Goal: Information Seeking & Learning: Check status

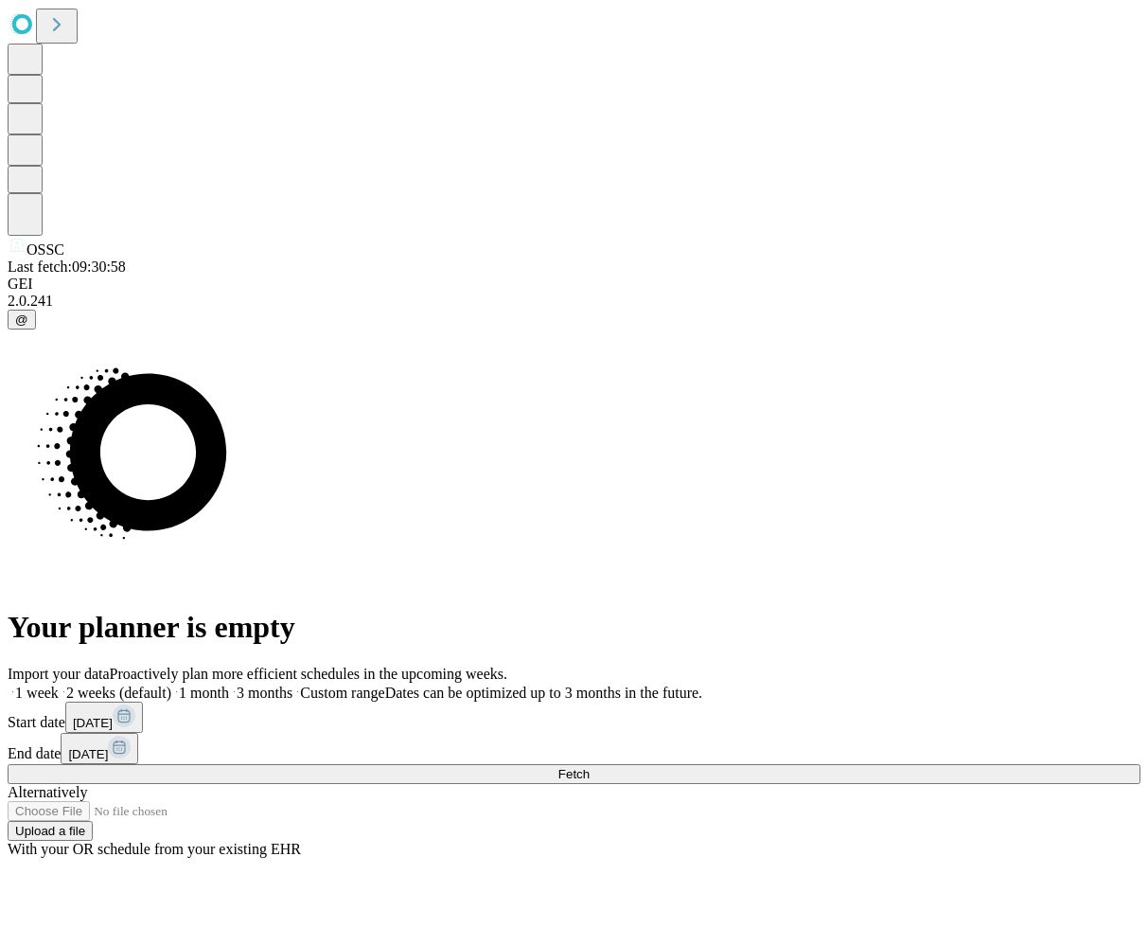
click at [229, 684] on label "1 month" at bounding box center [200, 692] width 58 height 16
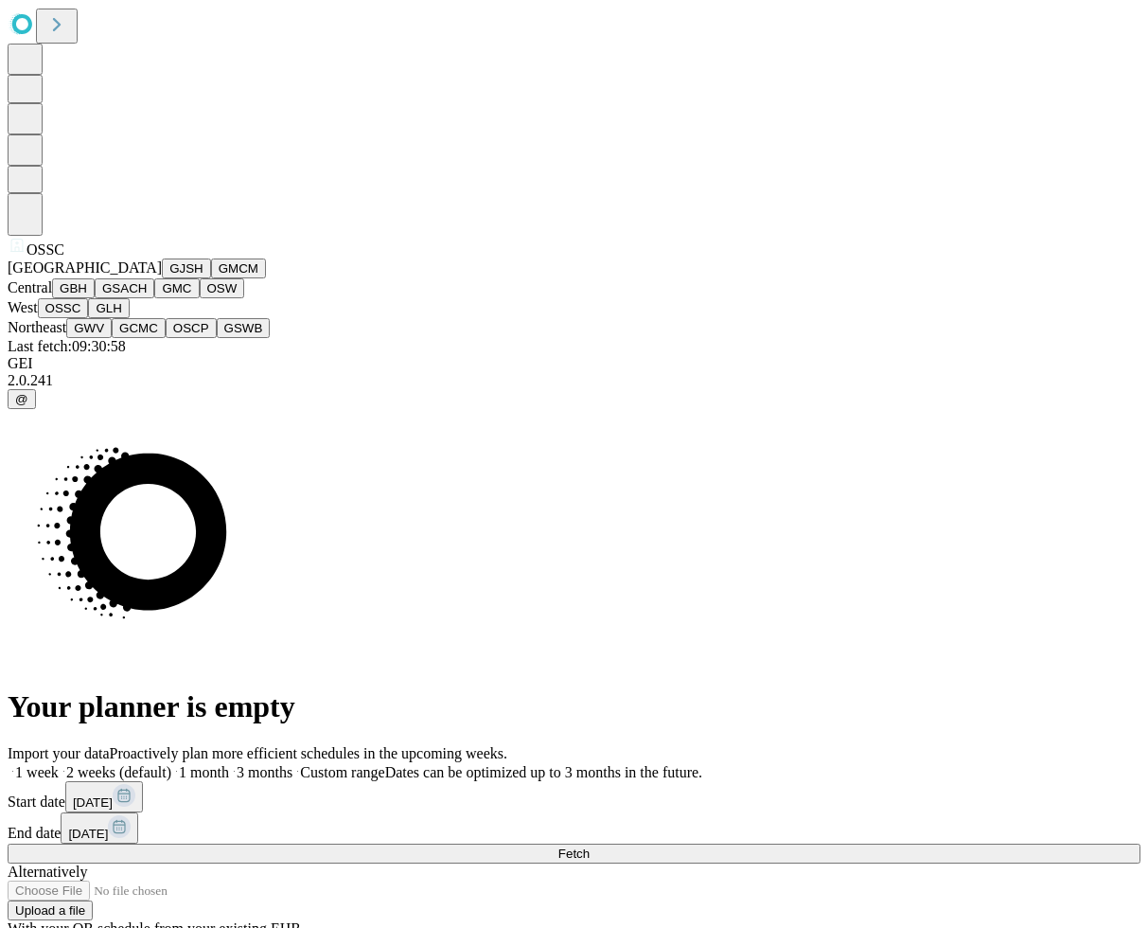
click at [30, 258] on span "OSSC" at bounding box center [46, 249] width 38 height 16
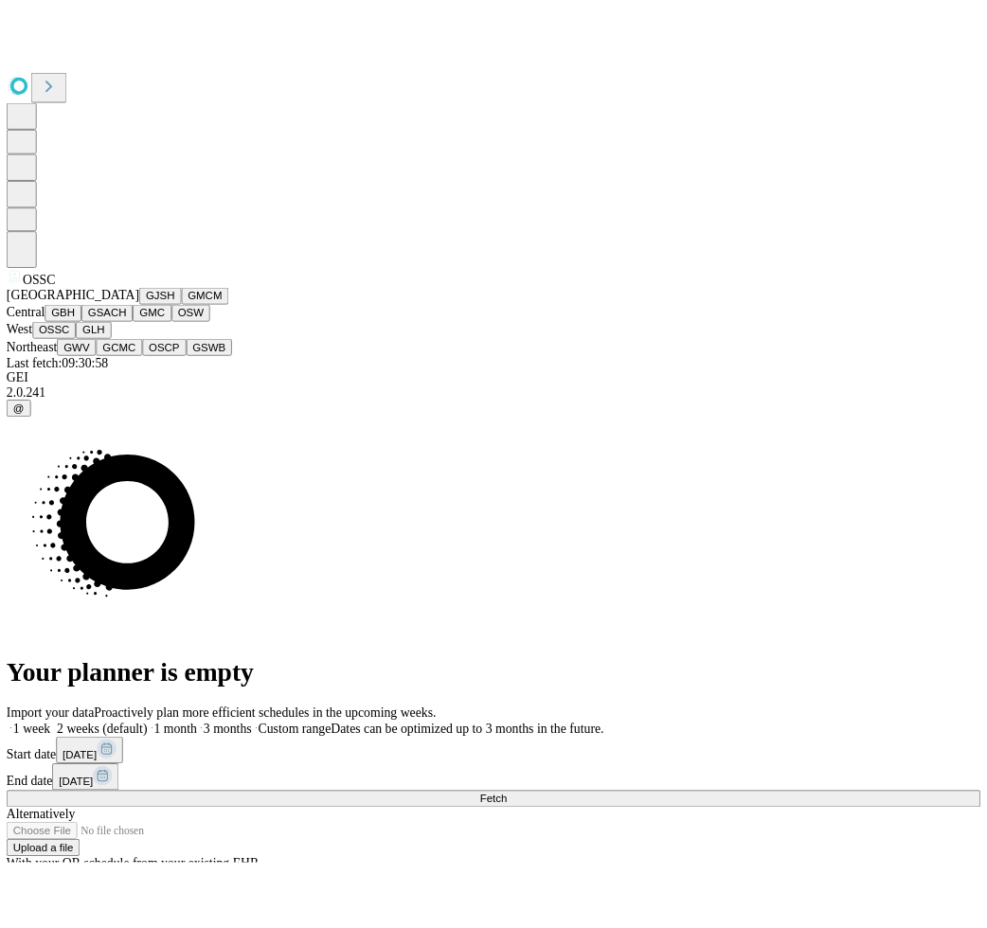
scroll to position [396, 0]
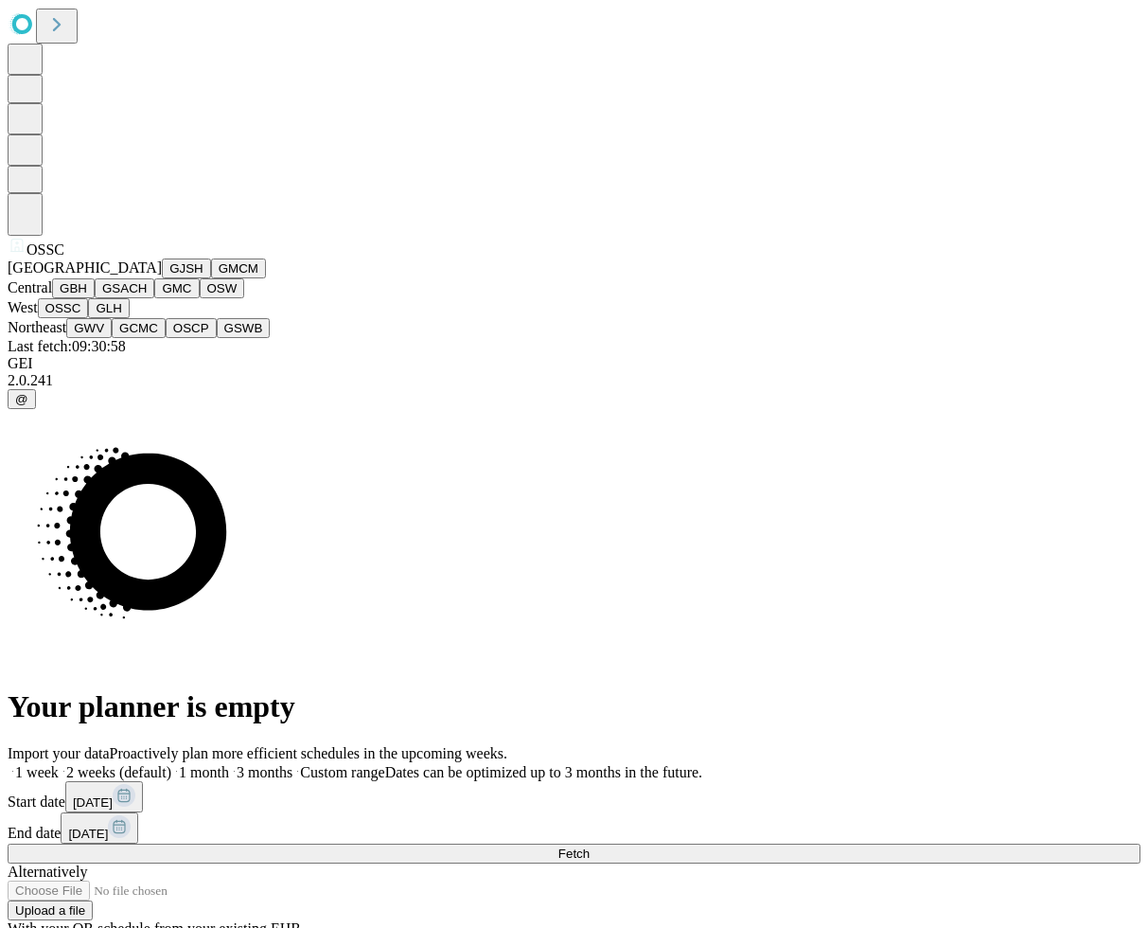
click at [129, 318] on button "GLH" at bounding box center [108, 308] width 41 height 20
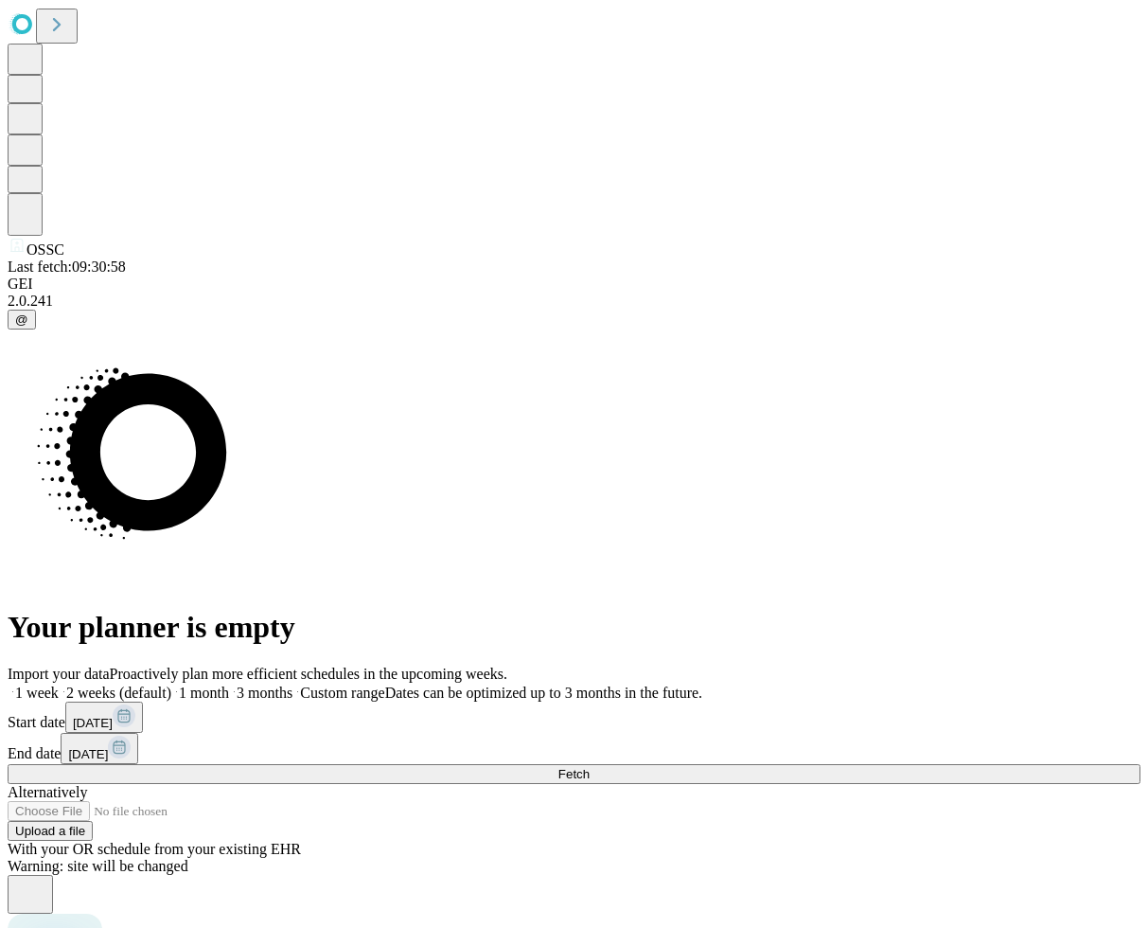
click at [972, 764] on button "Fetch" at bounding box center [574, 774] width 1133 height 20
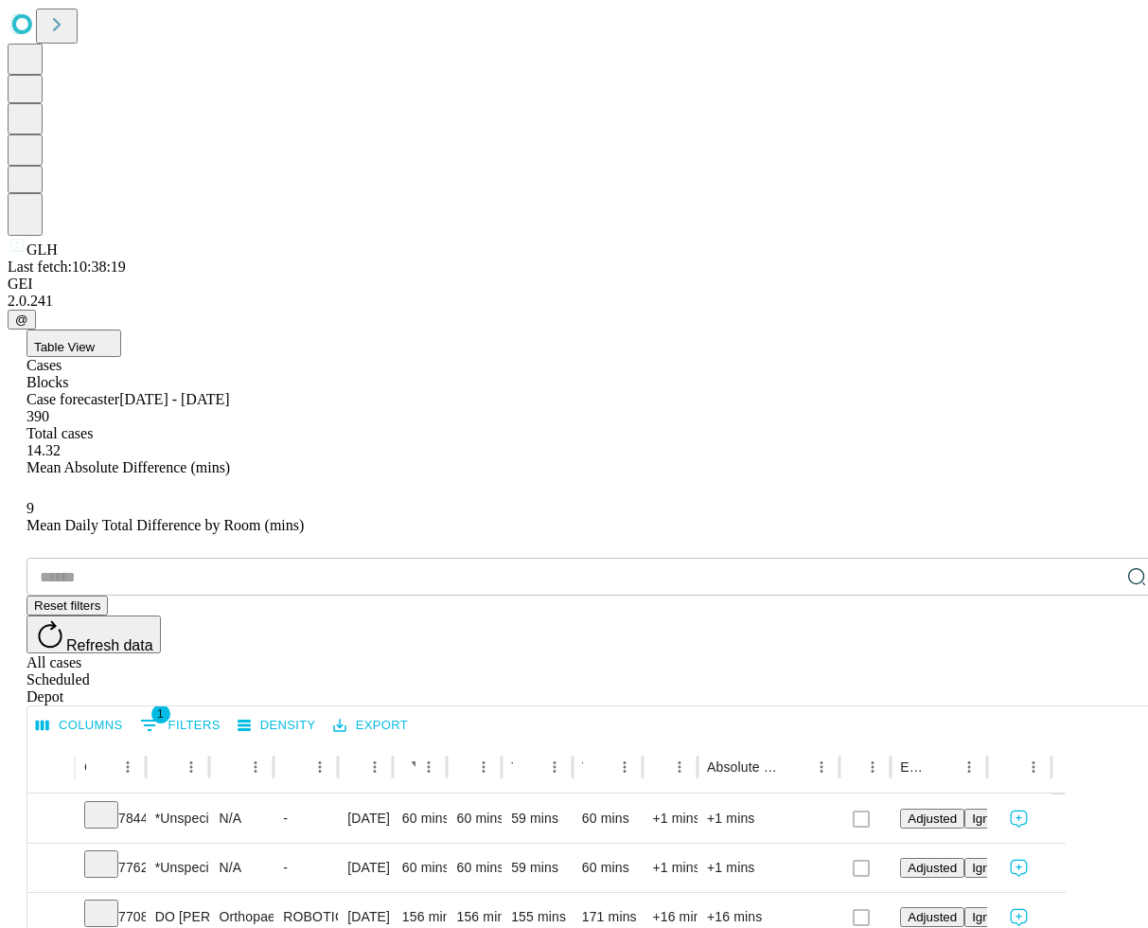
click at [211, 558] on input "text" at bounding box center [573, 577] width 1093 height 38
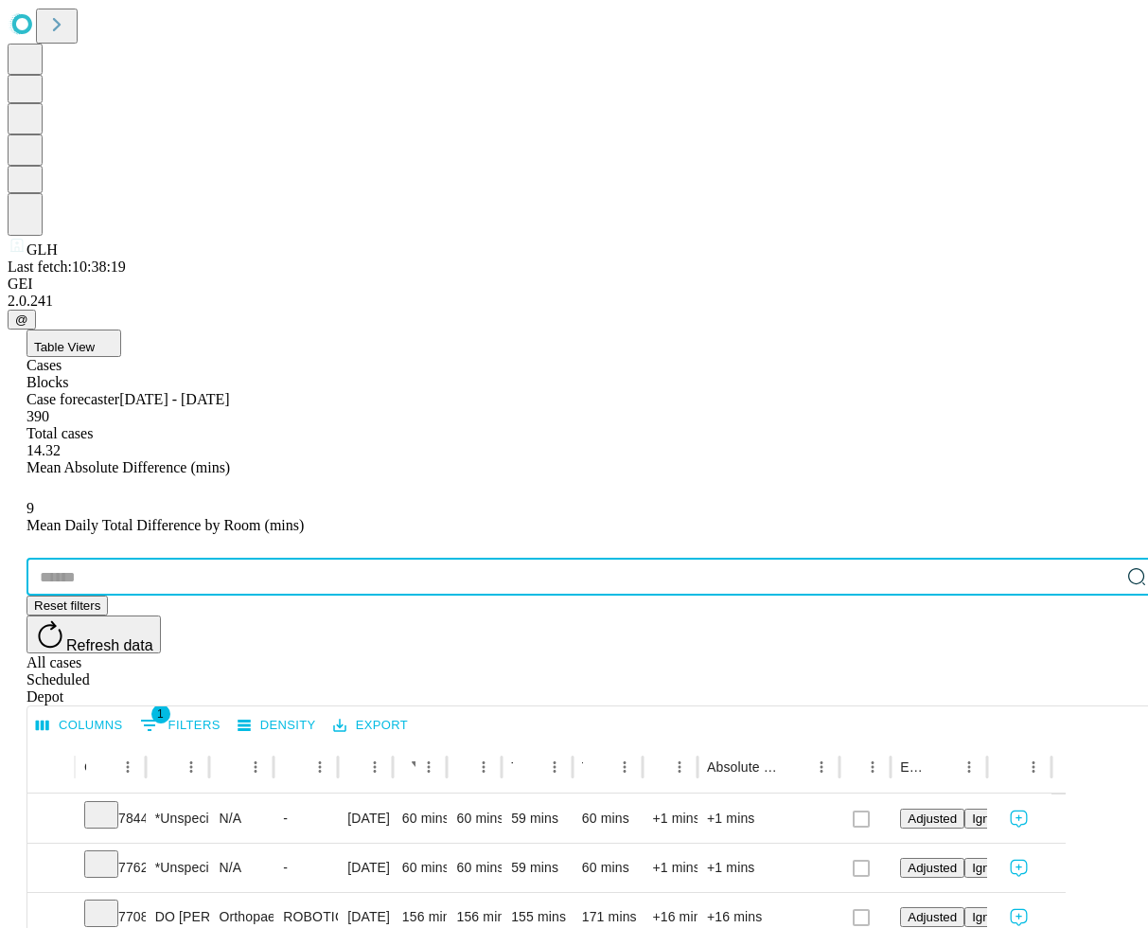
paste input "*******"
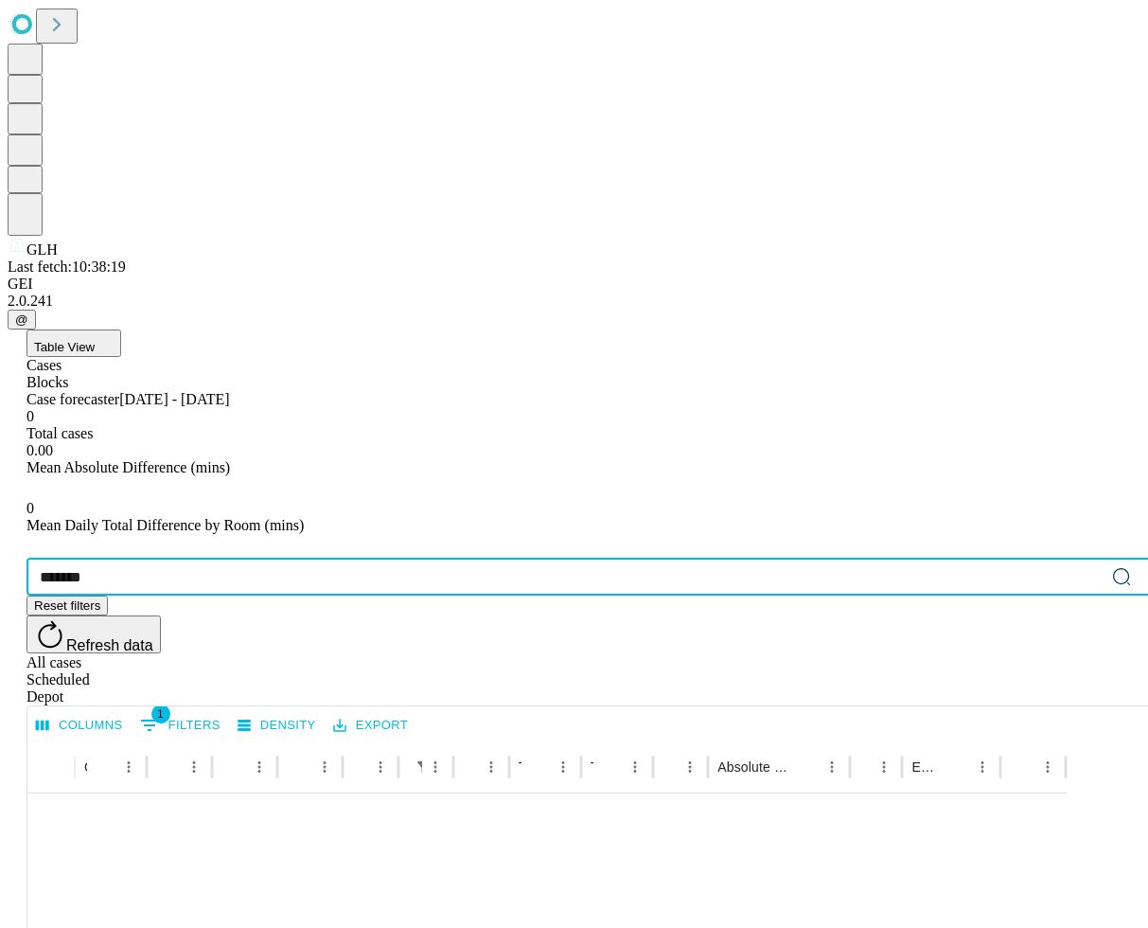
type input "*******"
click at [1131, 567] on icon at bounding box center [1138, 574] width 15 height 15
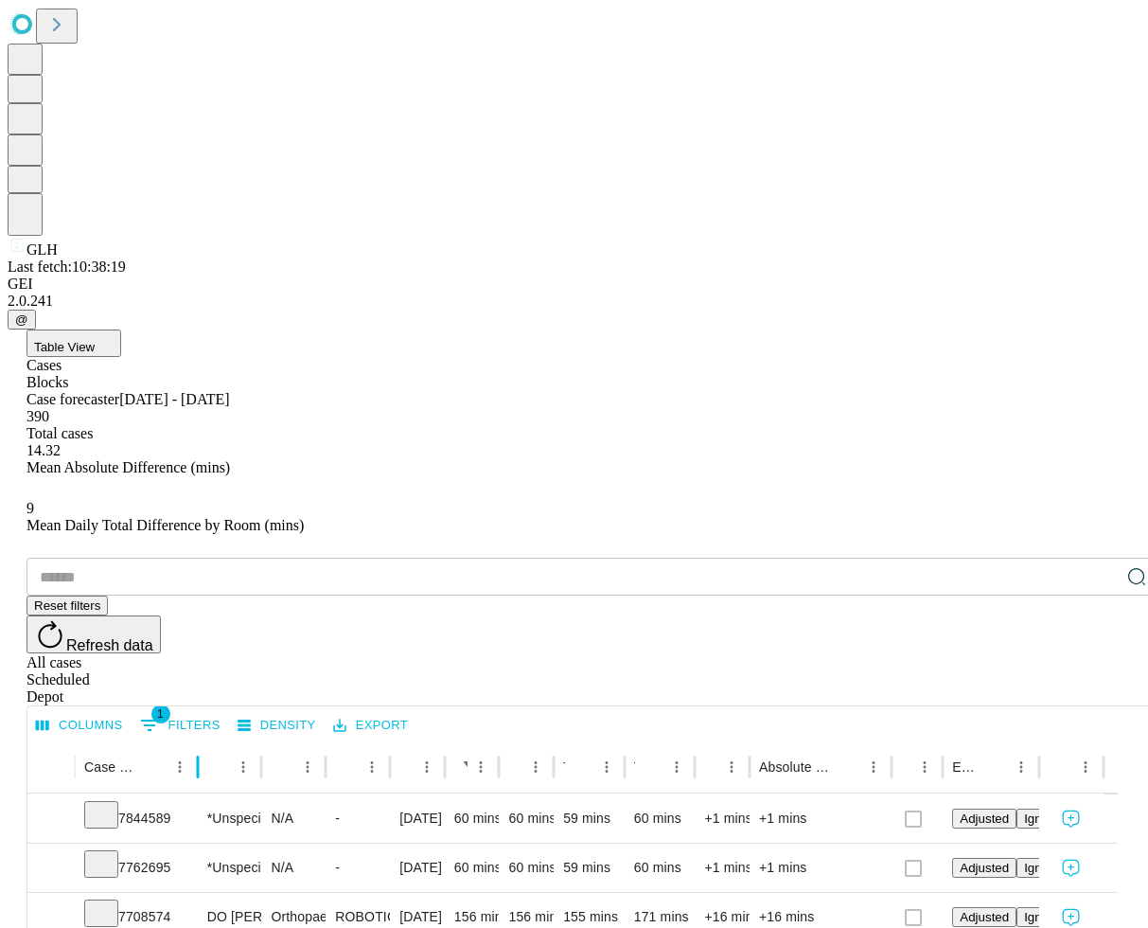
drag, startPoint x: 204, startPoint y: 381, endPoint x: 256, endPoint y: 373, distance: 52.6
click at [203, 740] on div at bounding box center [197, 766] width 9 height 53
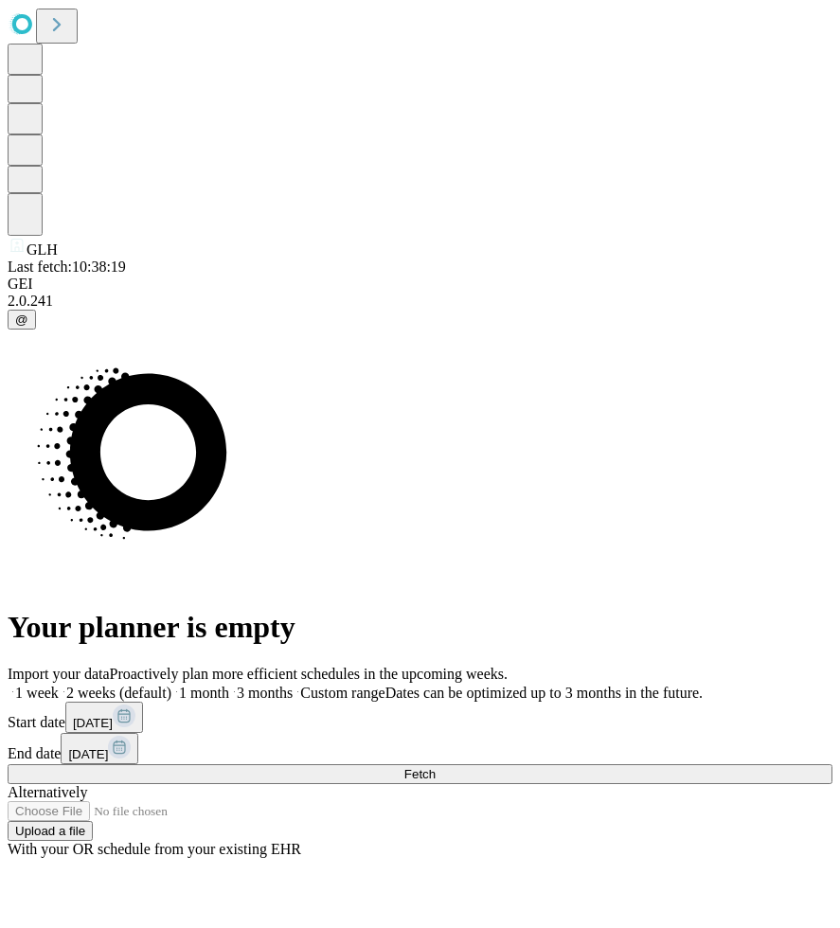
click at [229, 684] on span "1 month" at bounding box center [204, 692] width 50 height 16
click at [143, 702] on button "[DATE]" at bounding box center [104, 717] width 78 height 31
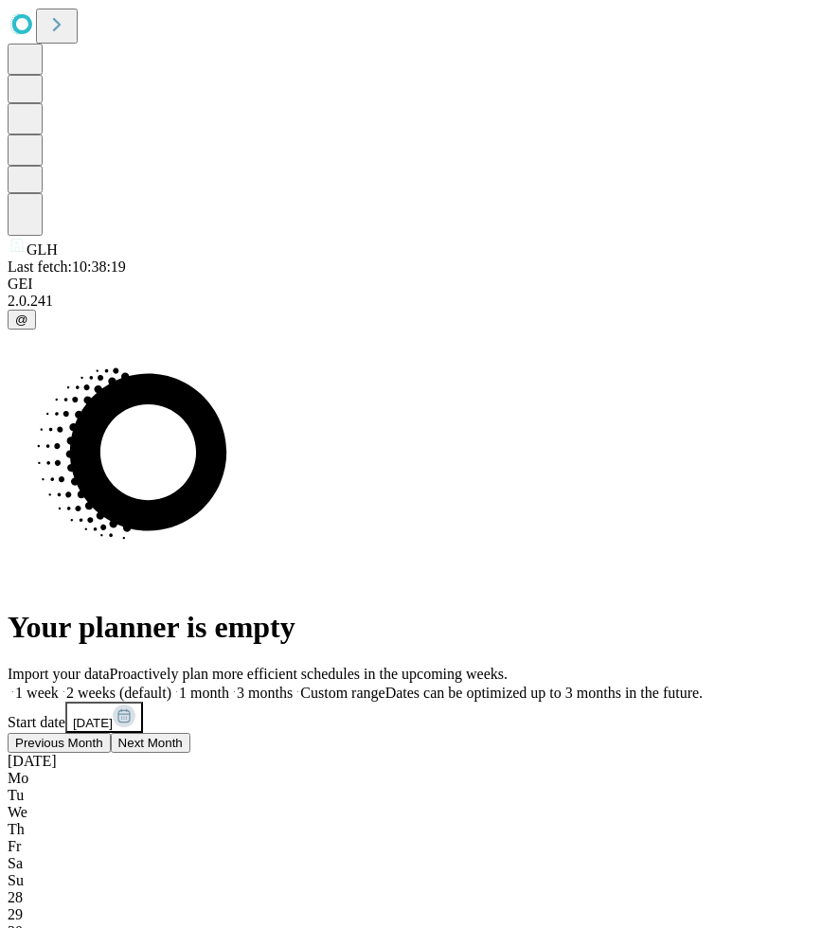
click at [731, 923] on div "30" at bounding box center [420, 931] width 825 height 17
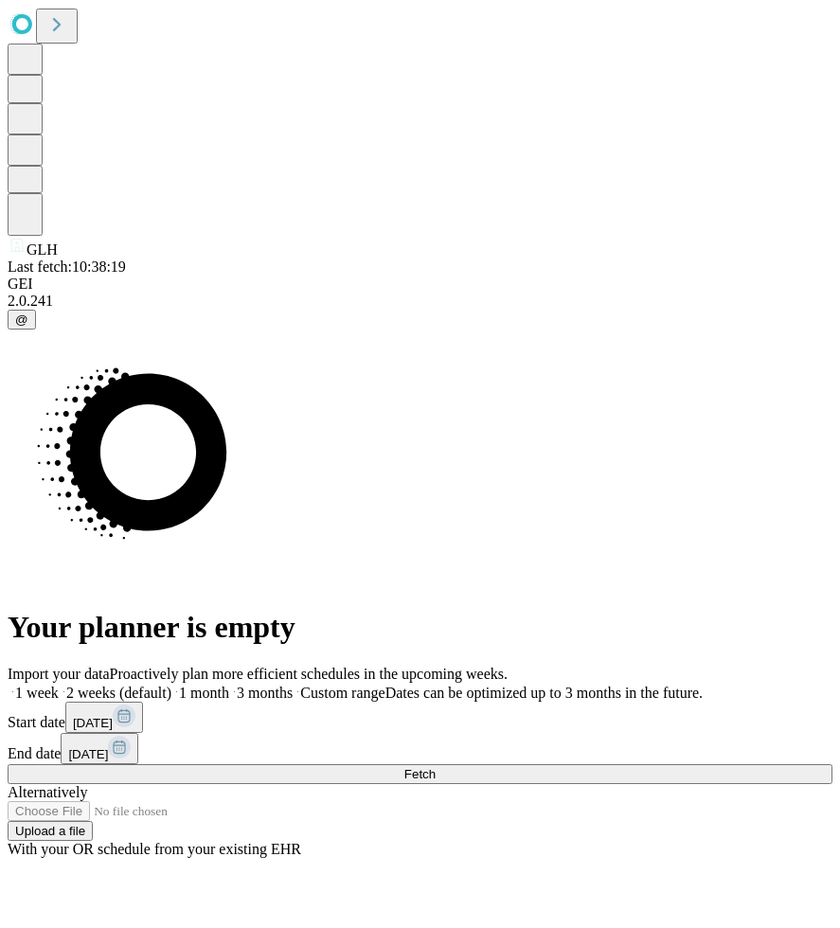
click at [138, 733] on button "[DATE]" at bounding box center [100, 748] width 78 height 31
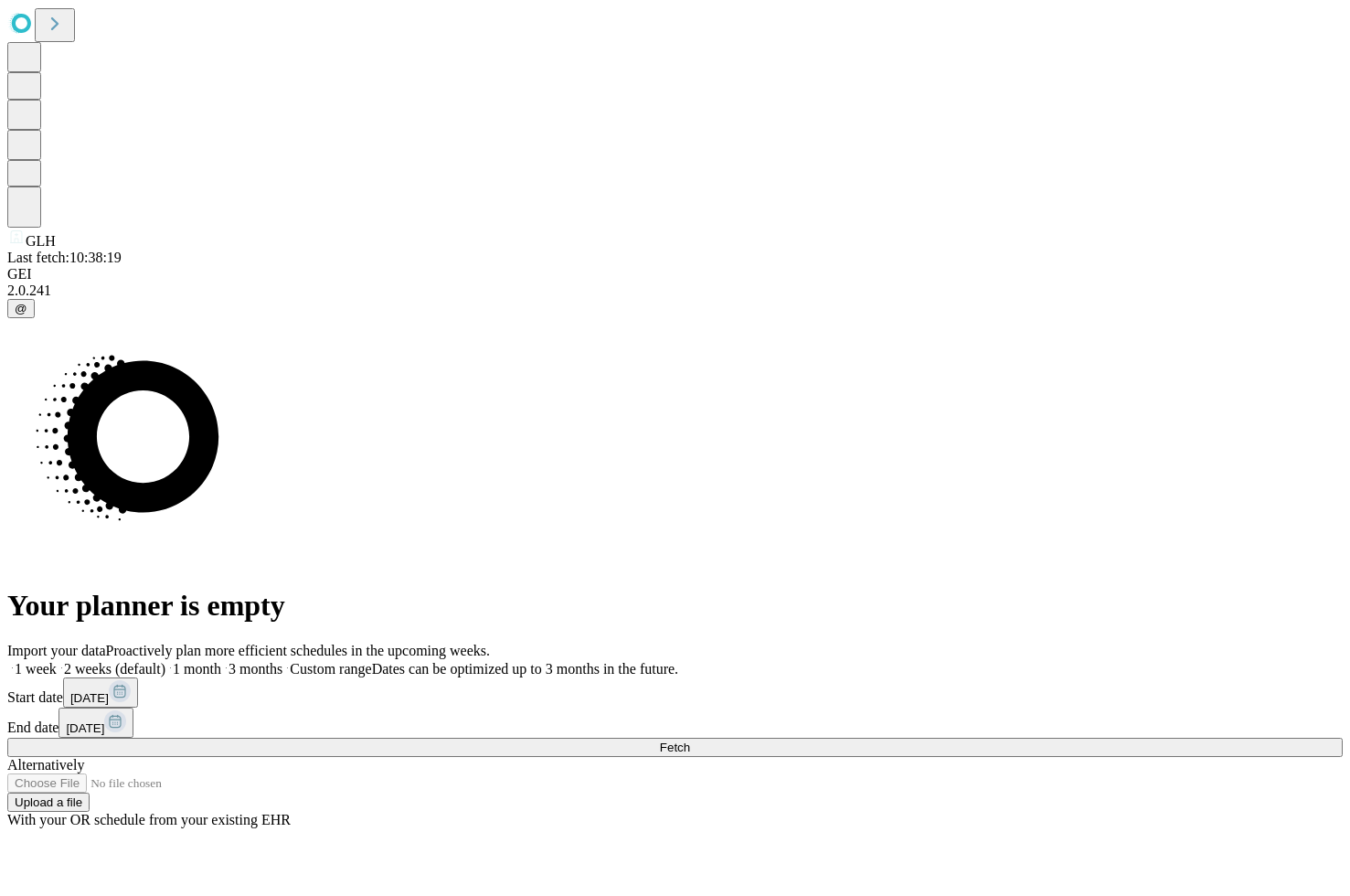
click at [1073, 738] on button "Fetch" at bounding box center [675, 747] width 1336 height 19
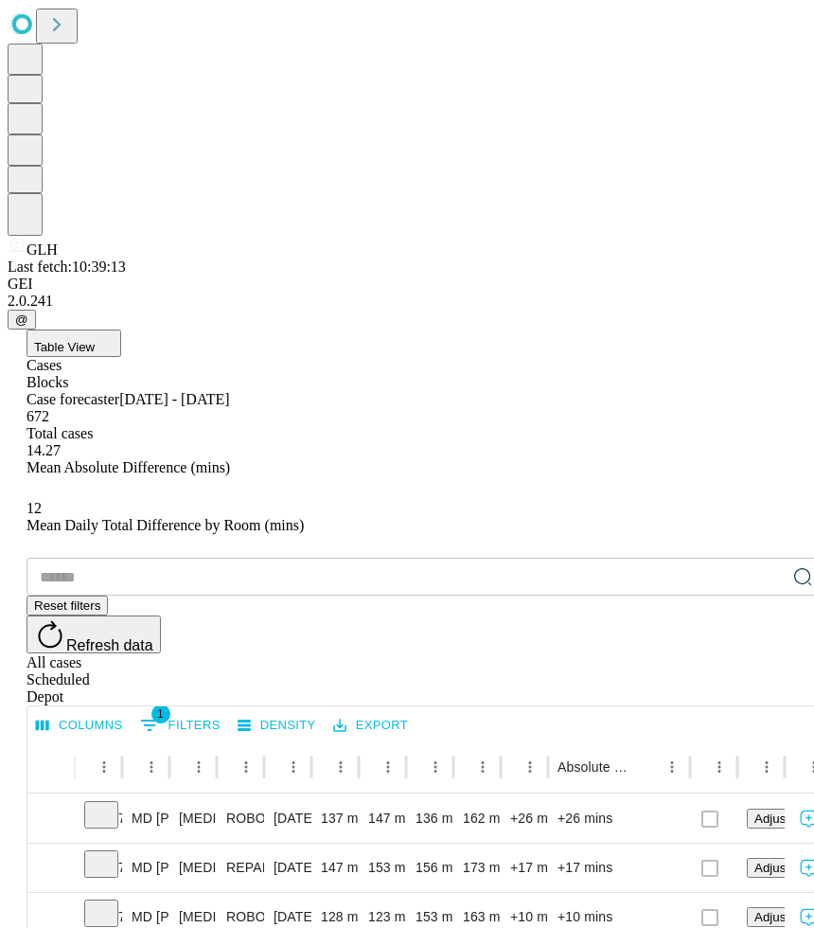
click at [648, 654] on div "All cases Scheduled Depot" at bounding box center [426, 679] width 799 height 51
click at [641, 654] on div "All cases" at bounding box center [426, 662] width 799 height 17
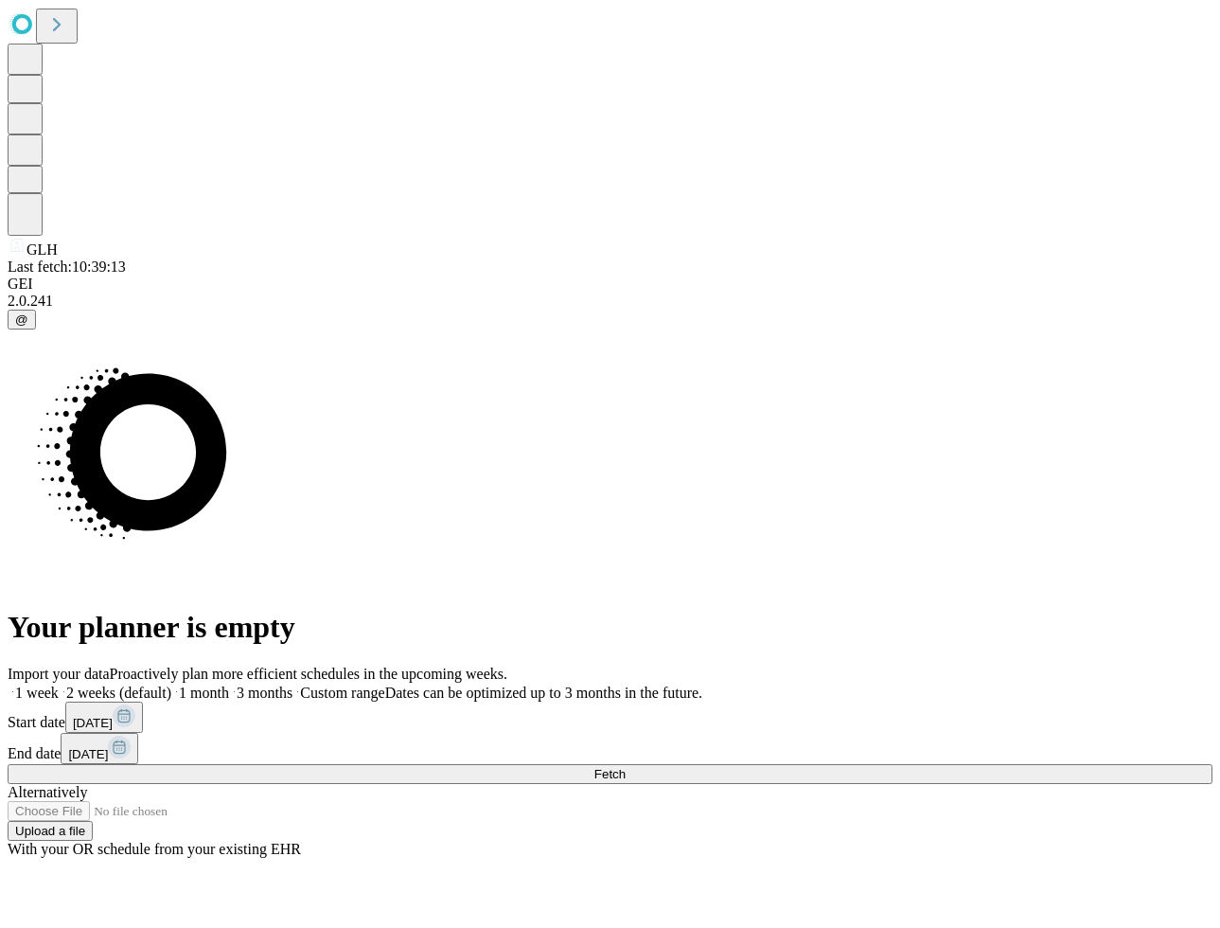
click at [143, 702] on button "[DATE]" at bounding box center [104, 717] width 78 height 31
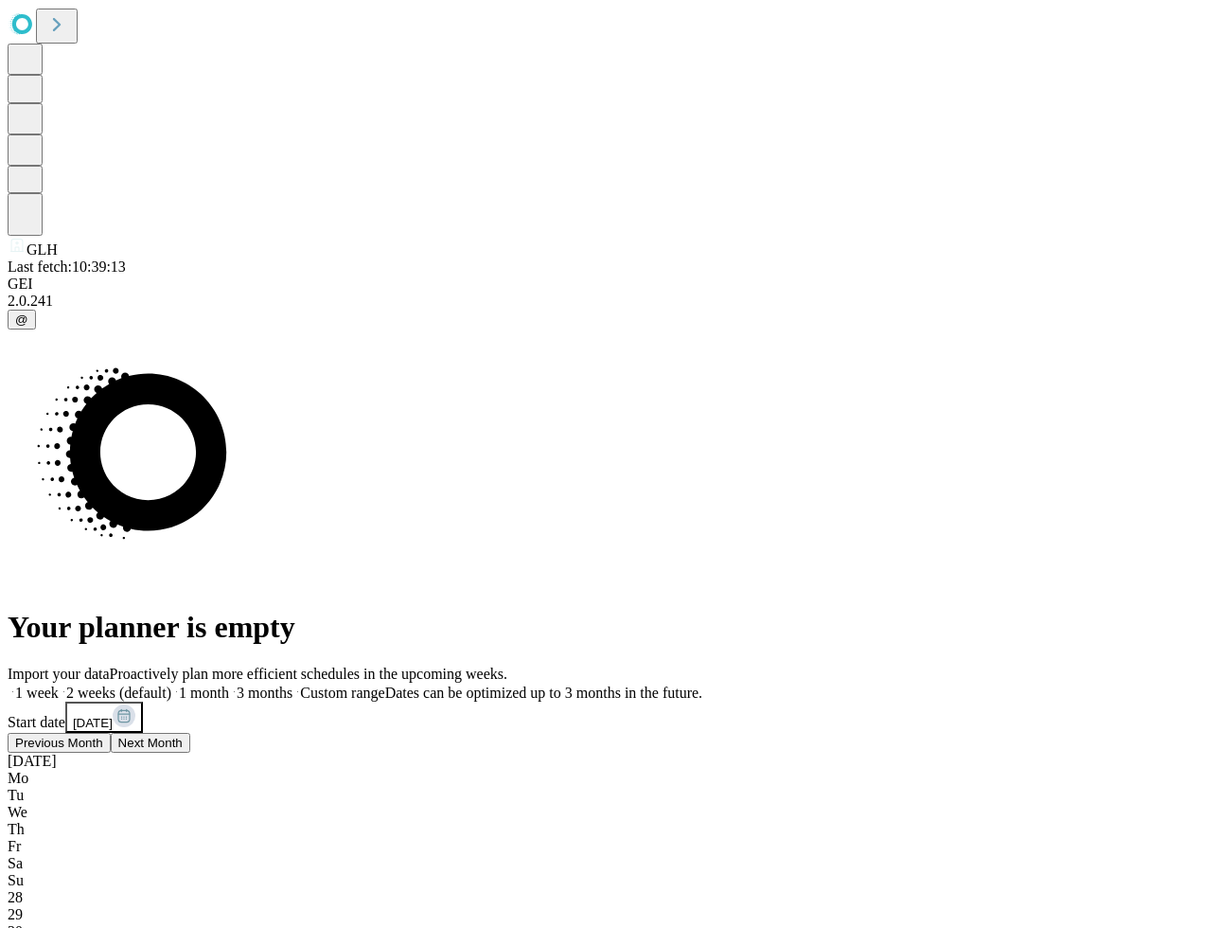
click at [15, 920] on span "1" at bounding box center [12, 928] width 8 height 16
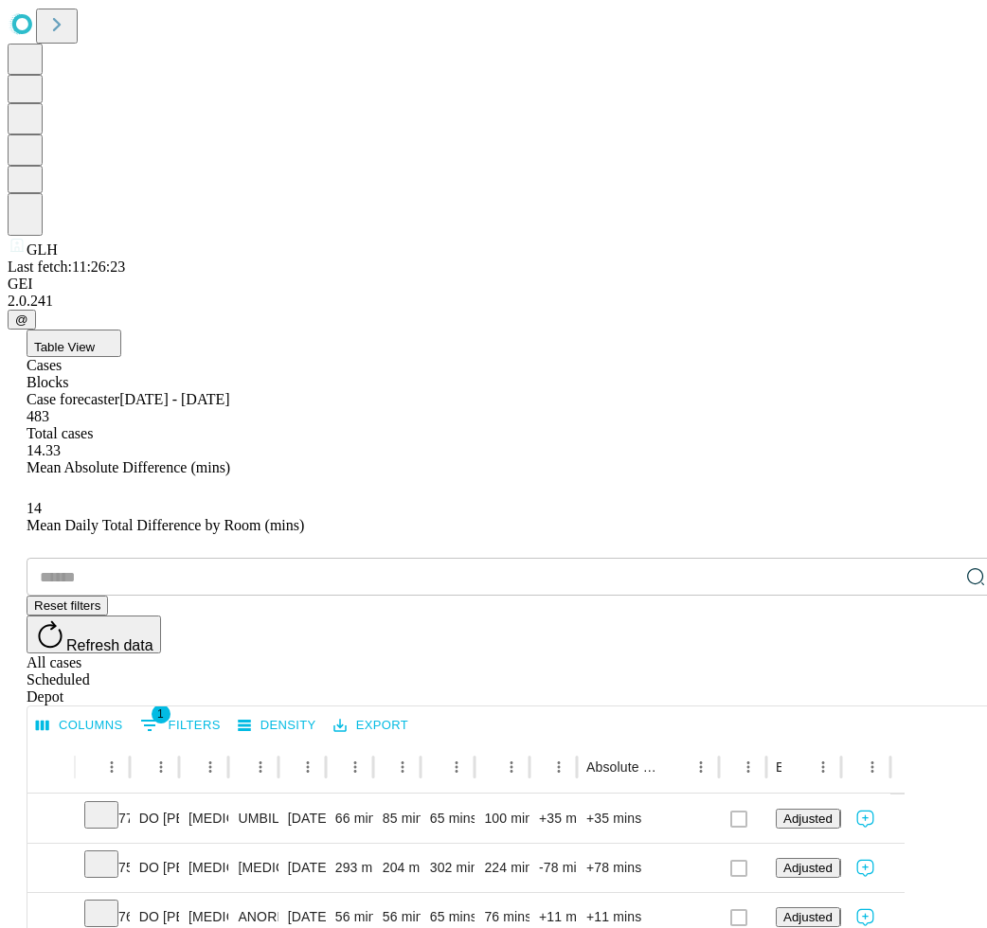
click at [945, 688] on div "Depot" at bounding box center [512, 696] width 971 height 17
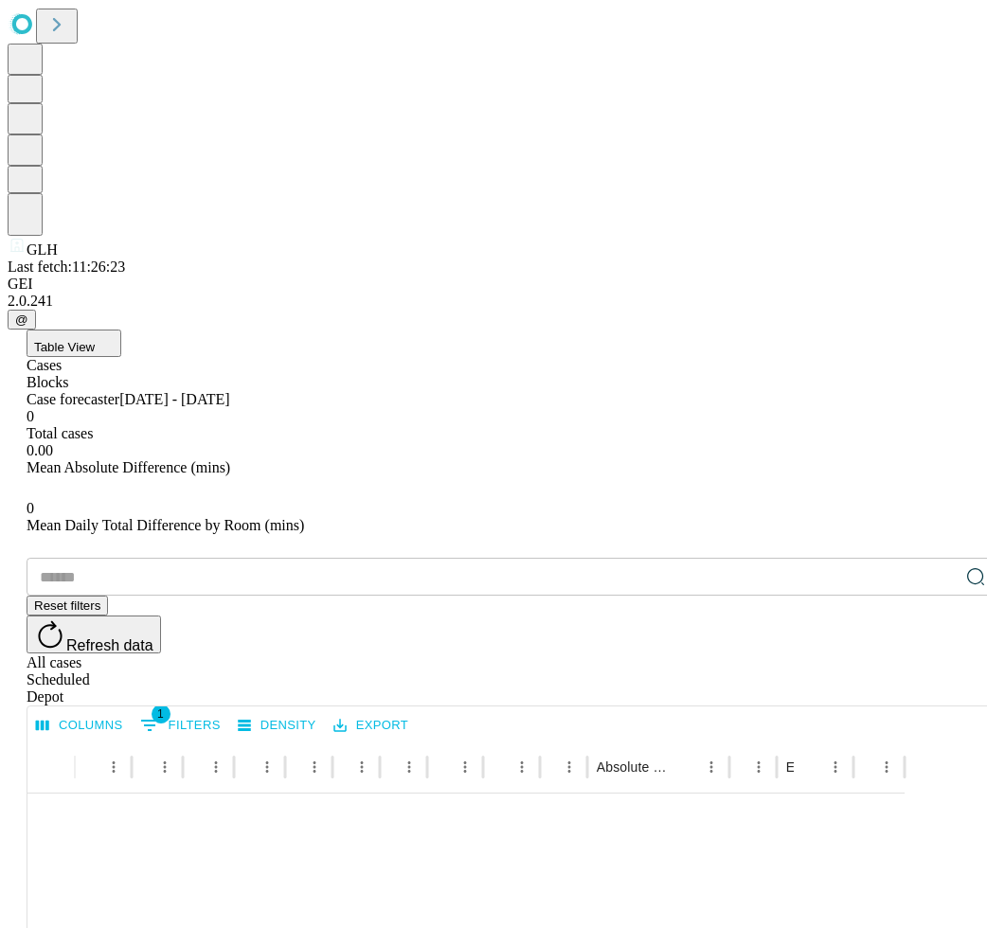
click at [193, 558] on input "text" at bounding box center [493, 577] width 932 height 38
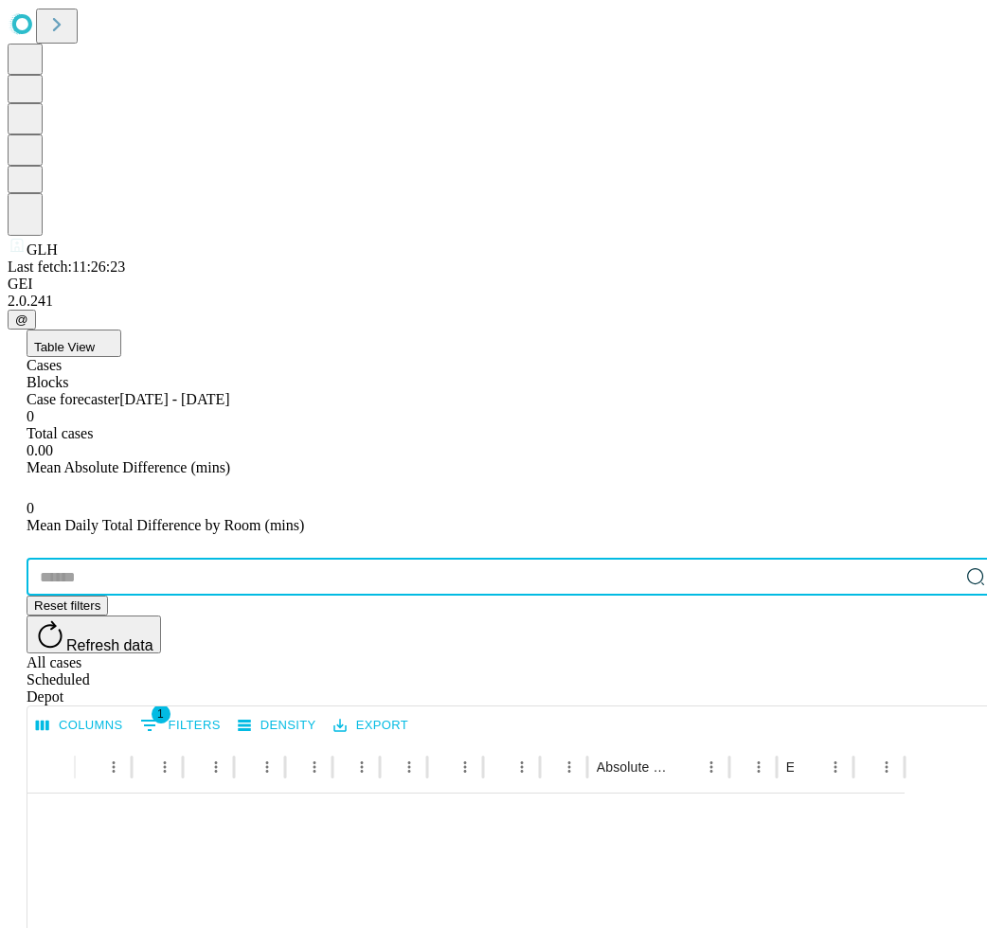
paste input "*******"
type input "*******"
click at [969, 567] on icon at bounding box center [976, 574] width 15 height 15
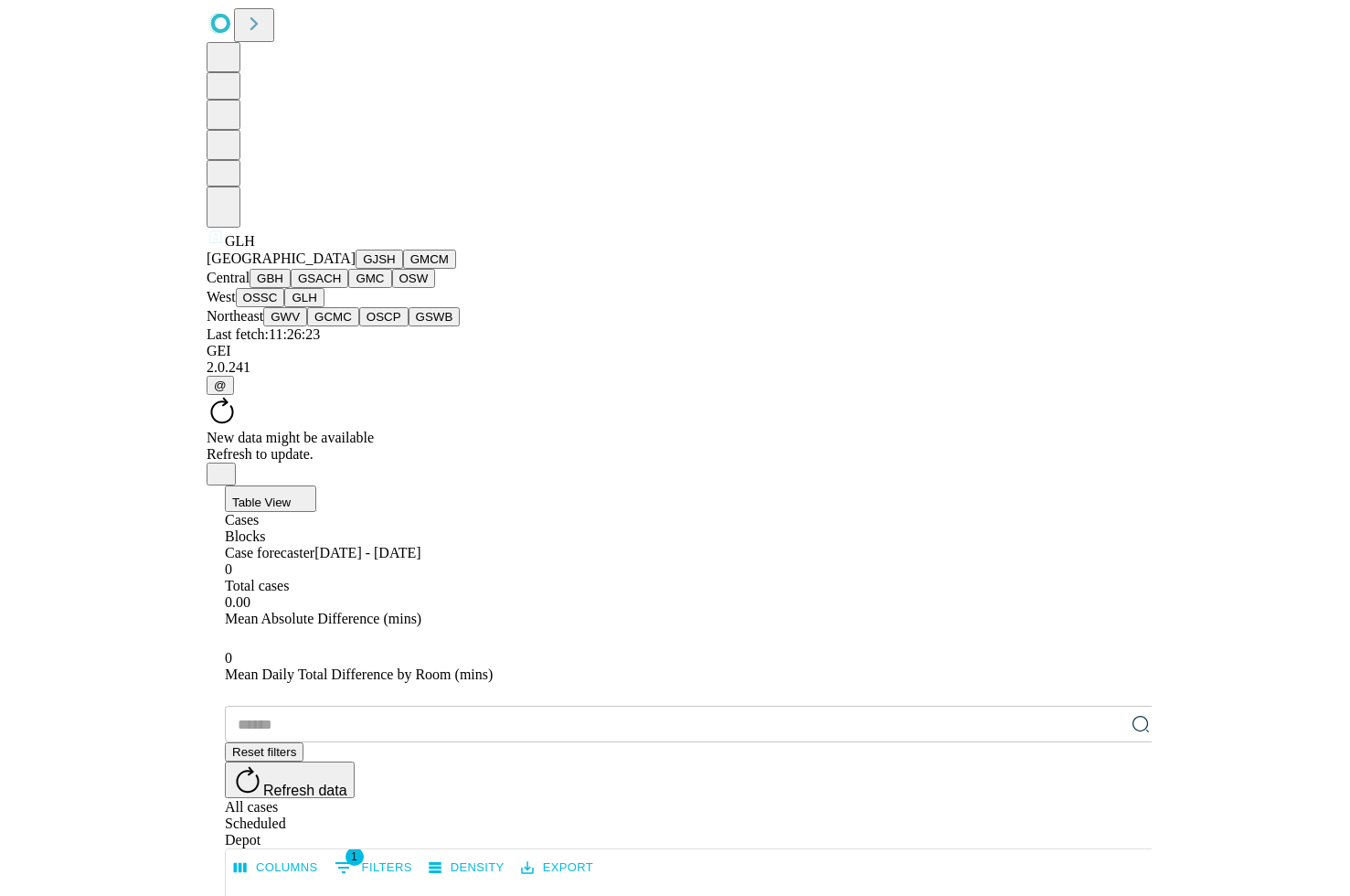
scroll to position [181, 0]
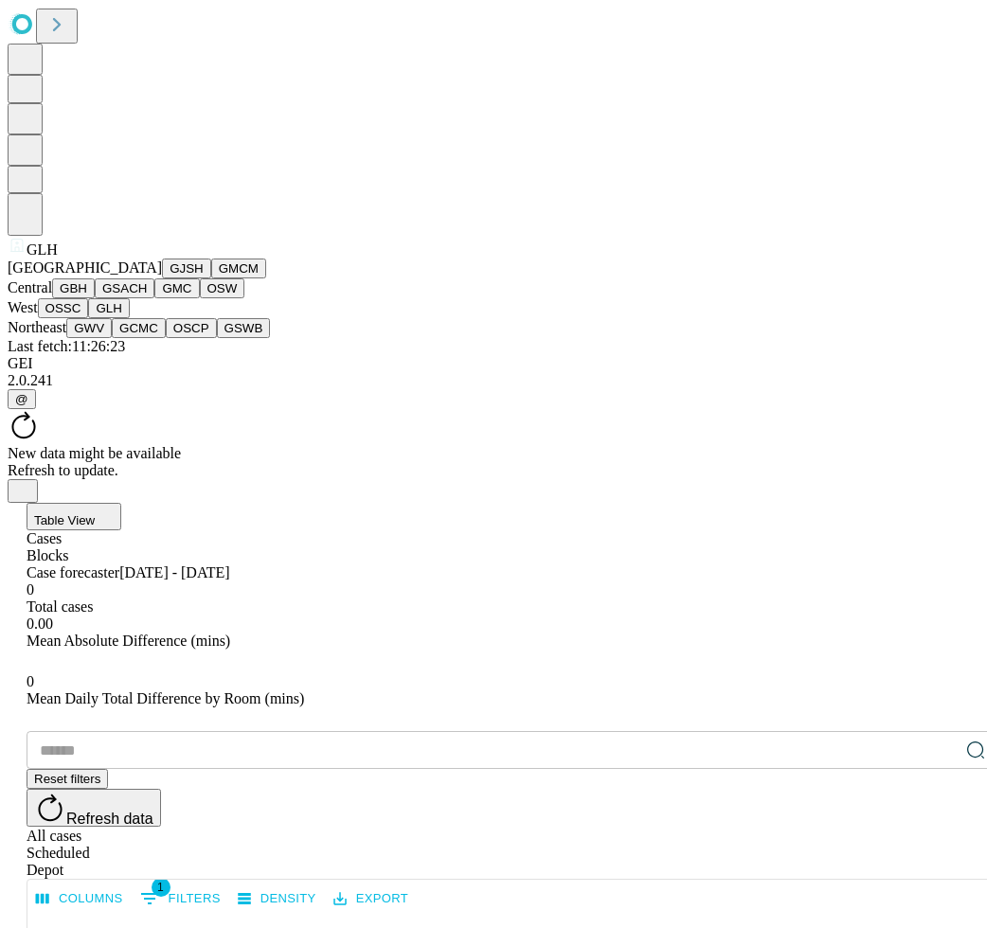
click at [89, 318] on button "OSSC" at bounding box center [63, 308] width 51 height 20
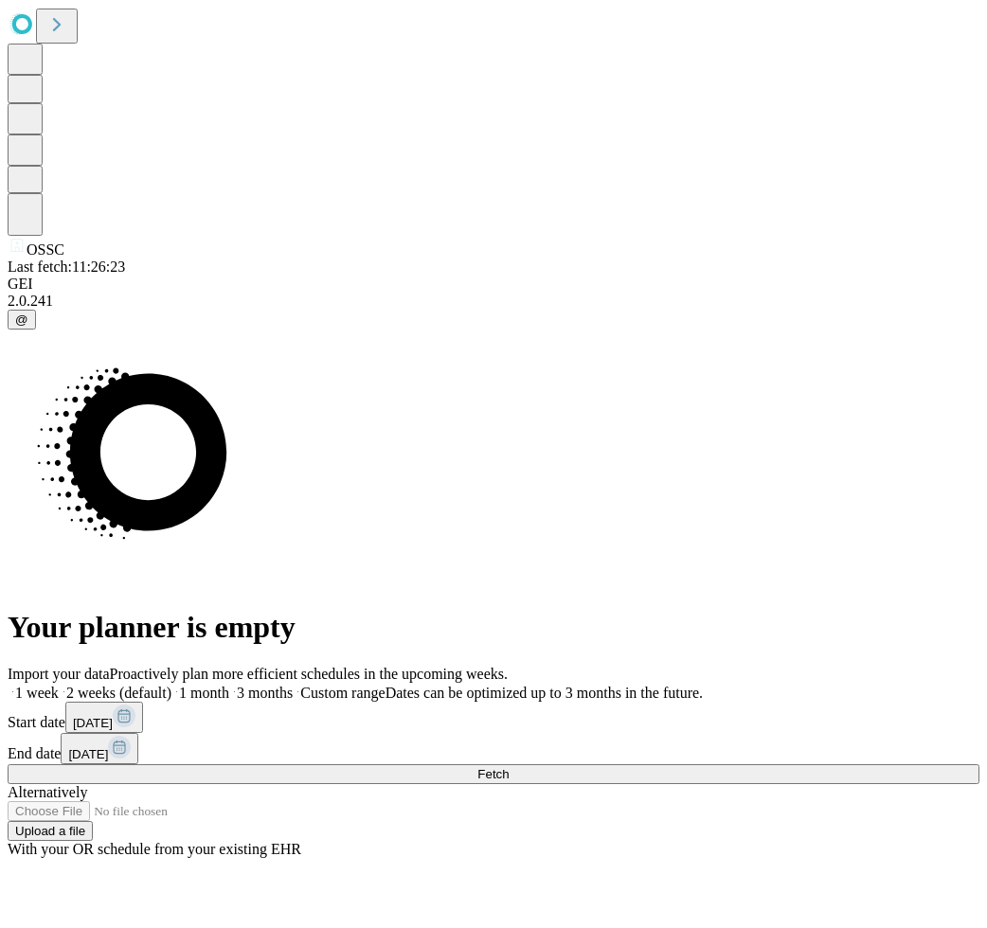
click at [113, 716] on span "[DATE]" at bounding box center [93, 723] width 40 height 14
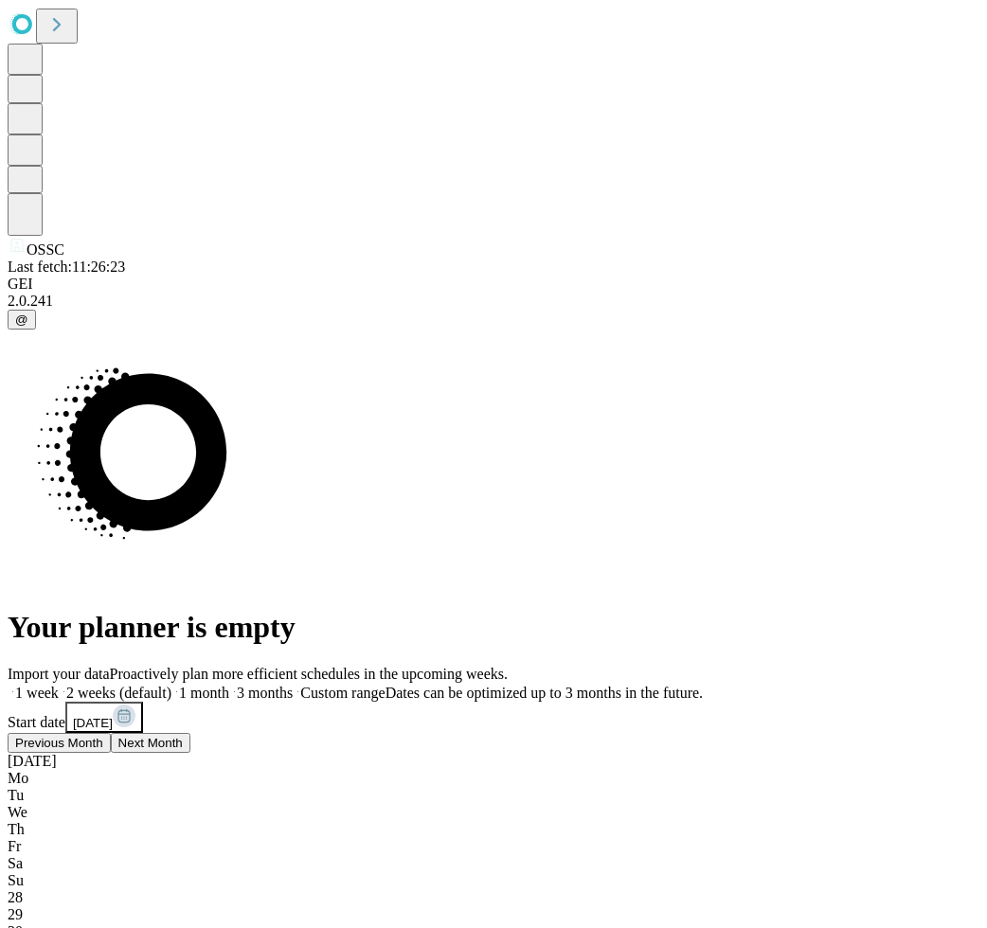
click at [111, 733] on button "Previous Month" at bounding box center [59, 743] width 103 height 20
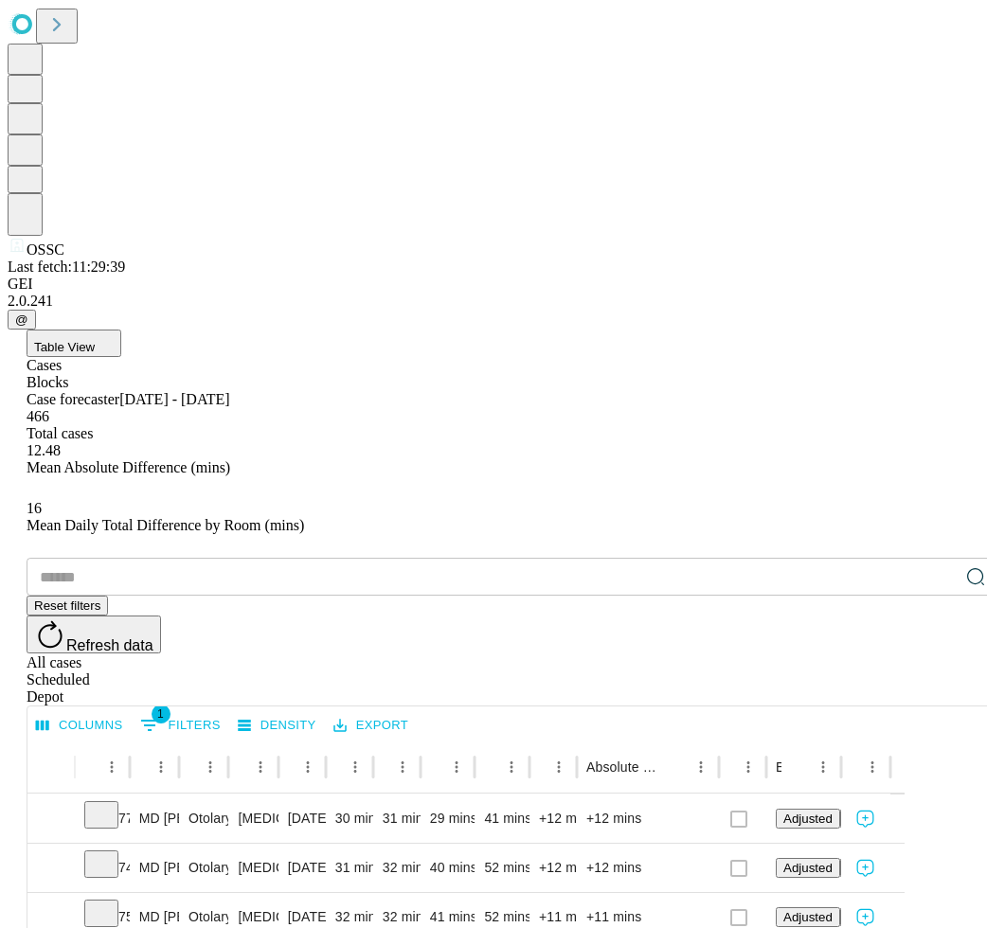
click at [573, 558] on div "​ Reset filters Refresh data All cases Scheduled Depot" at bounding box center [512, 632] width 971 height 148
click at [202, 558] on input "text" at bounding box center [493, 577] width 932 height 38
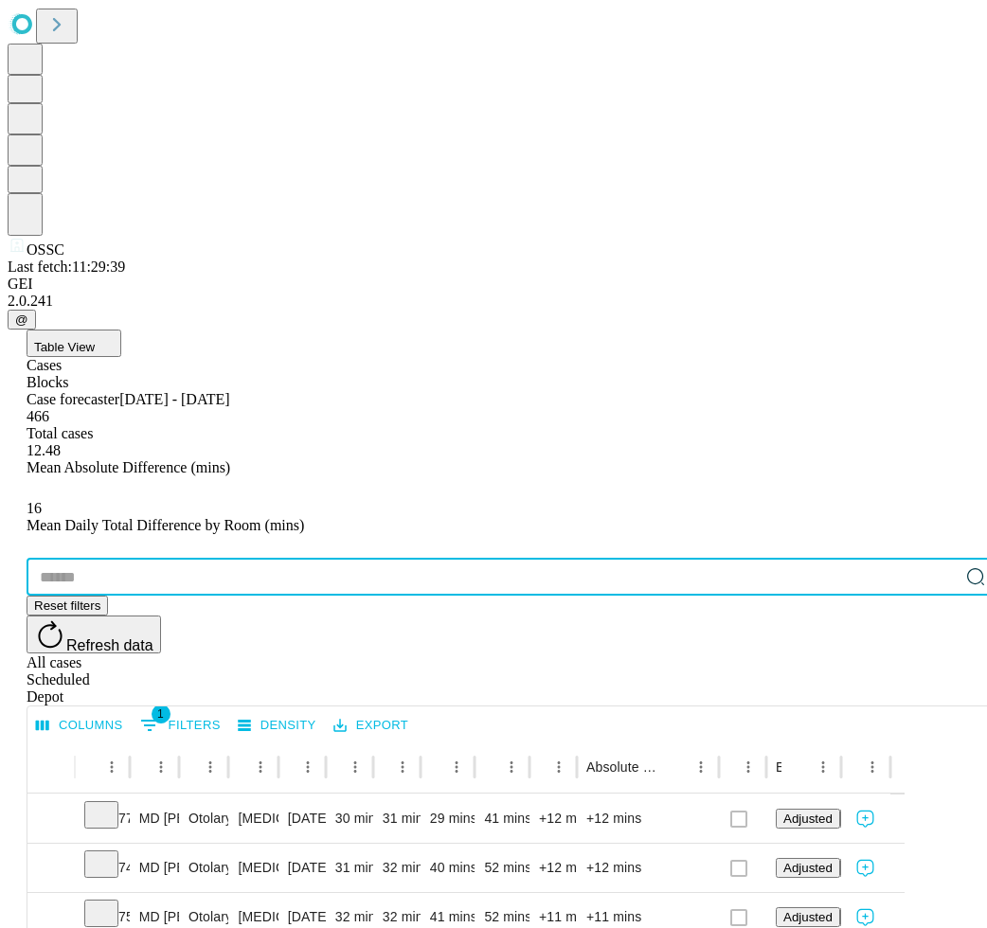
paste input "*******"
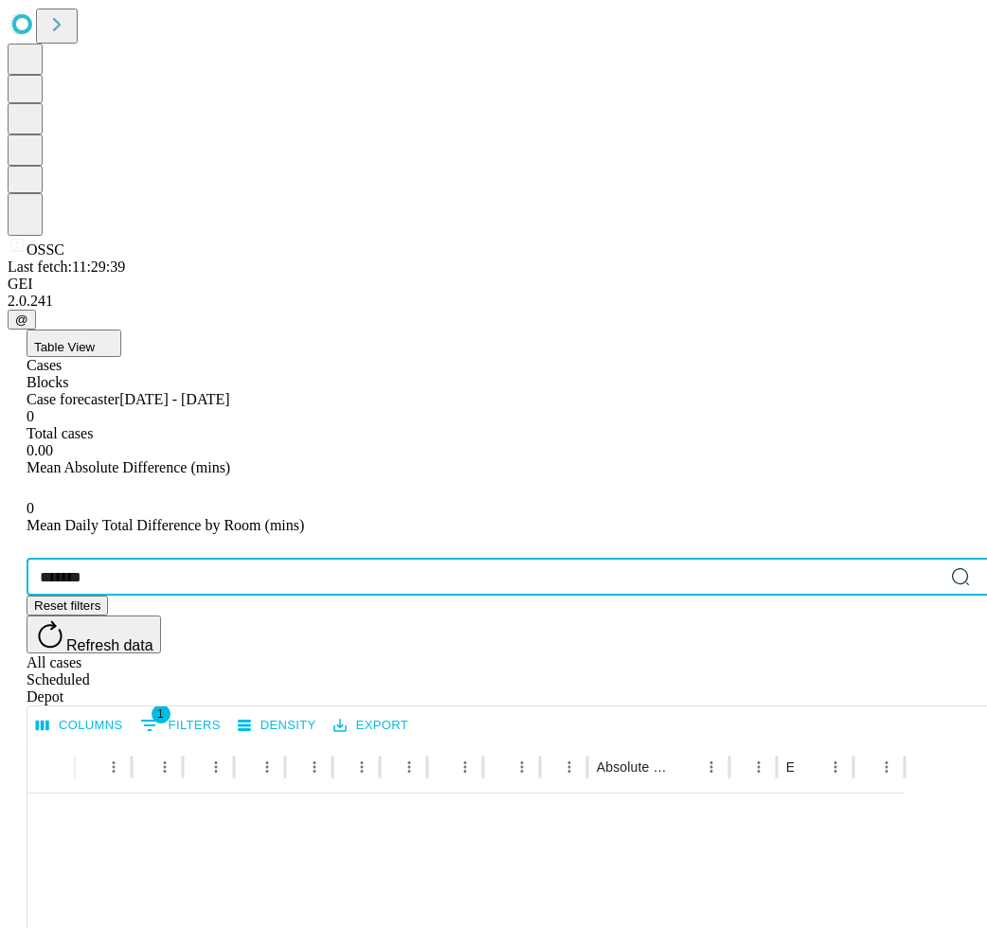
type input "*******"
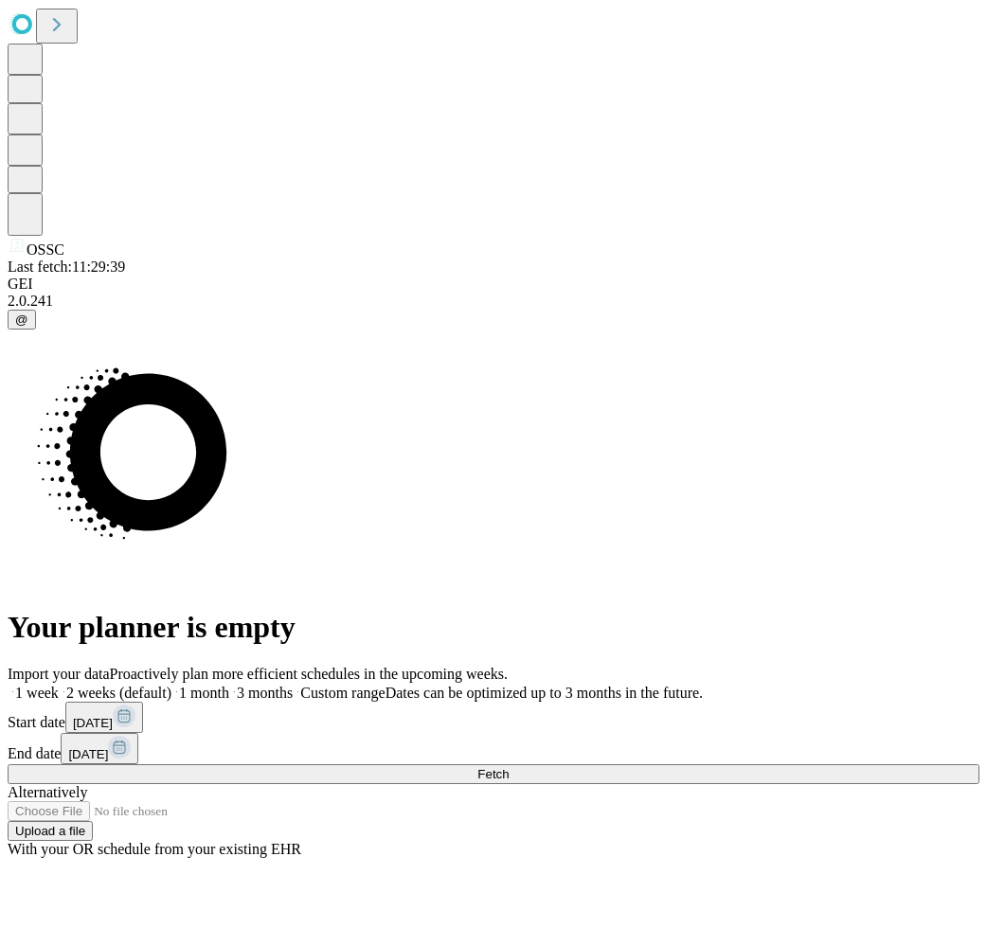
click at [293, 684] on span "3 months" at bounding box center [265, 692] width 56 height 16
click at [821, 764] on button "Fetch" at bounding box center [493, 774] width 971 height 20
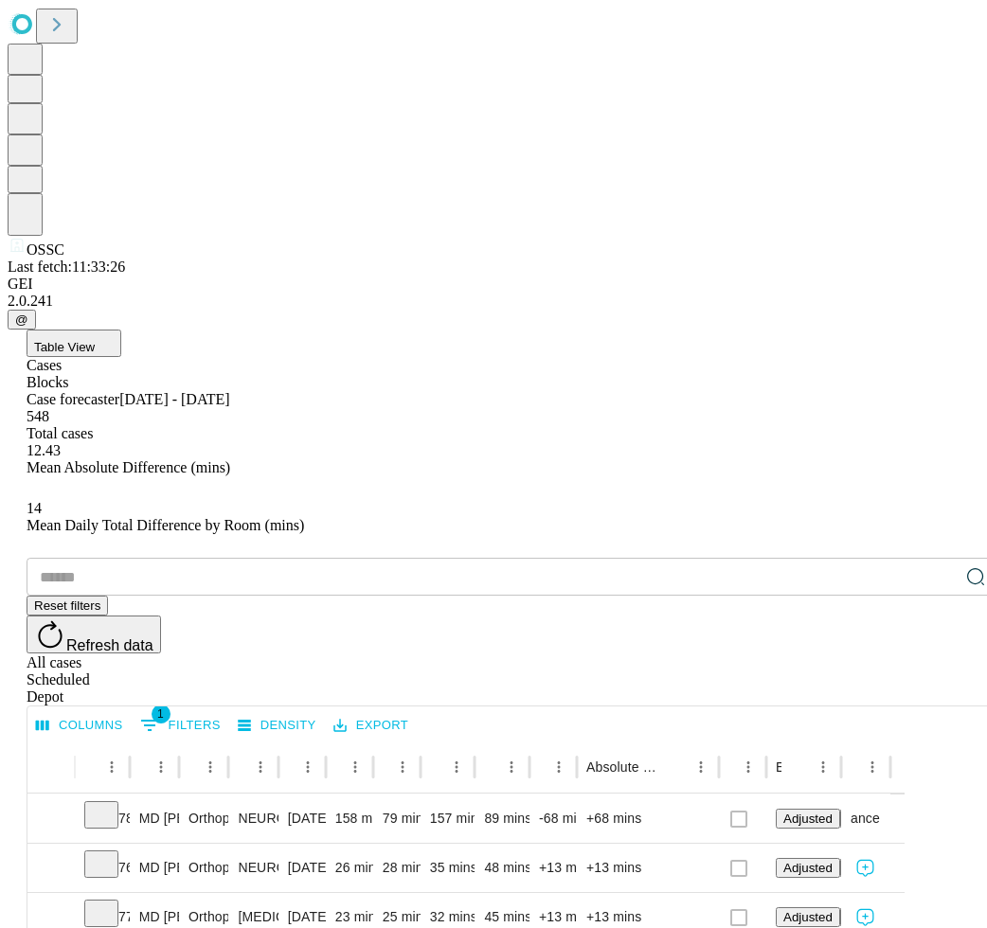
click at [251, 558] on input "text" at bounding box center [493, 577] width 932 height 38
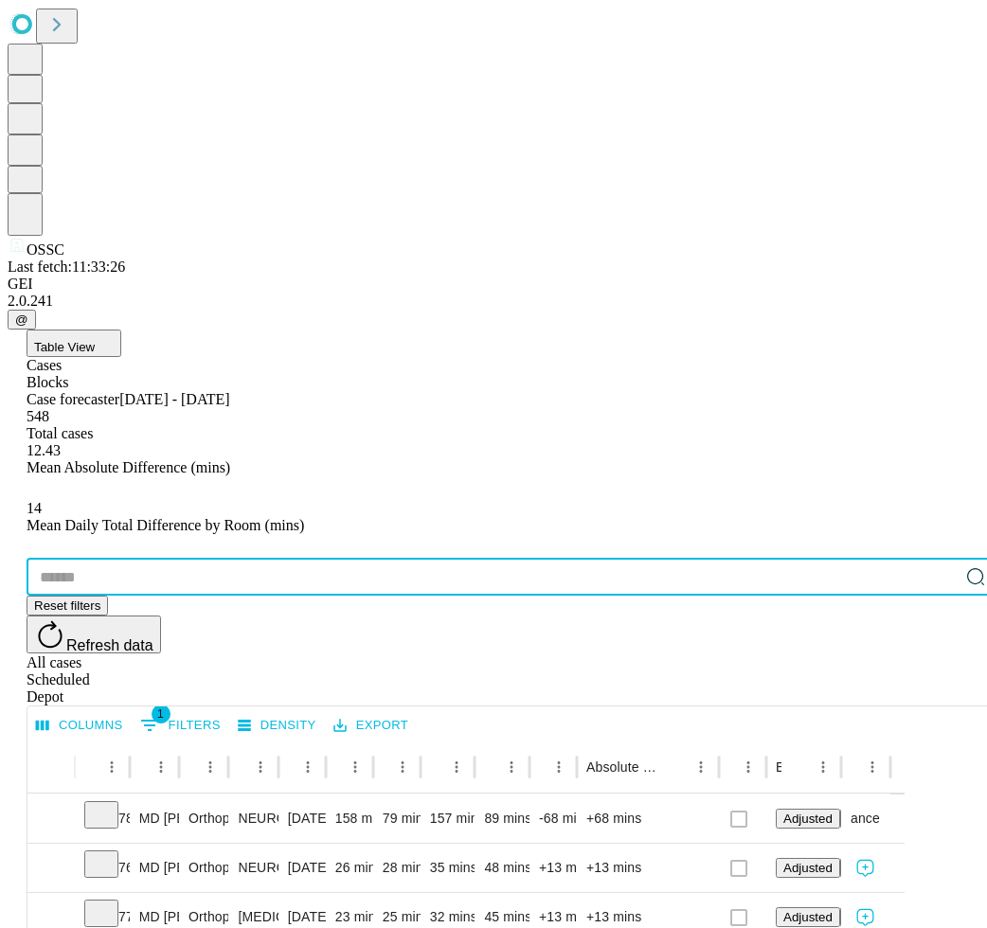
paste input "*******"
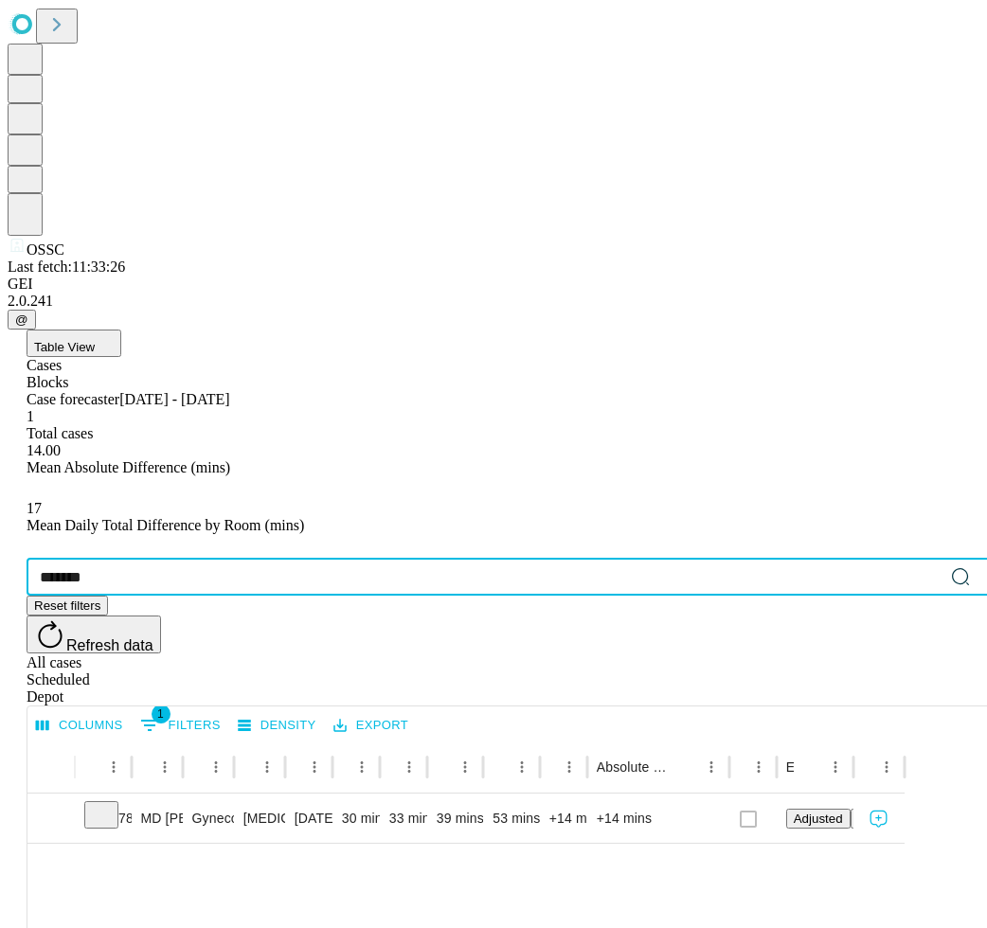
type input "*******"
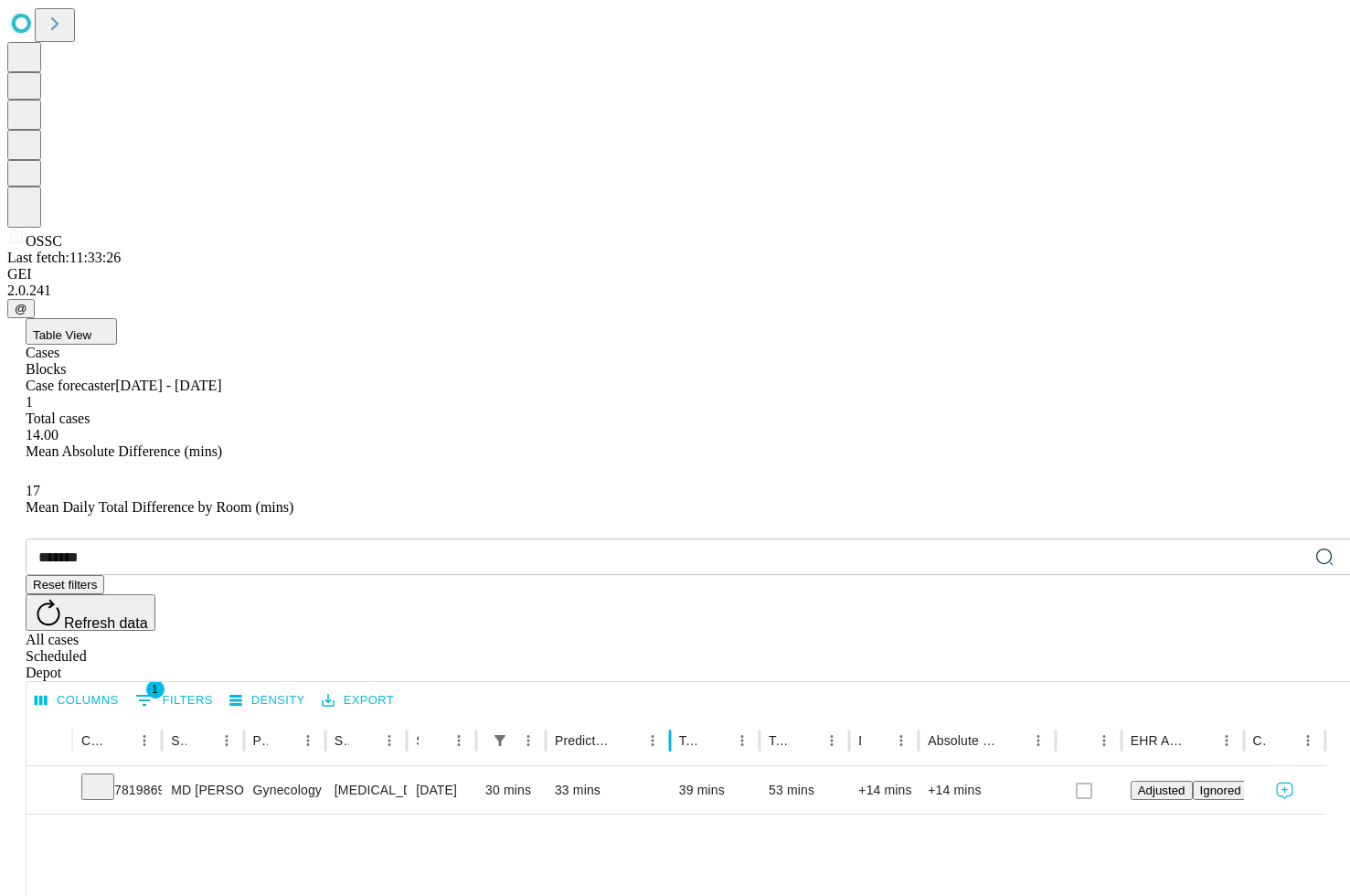
drag, startPoint x: 679, startPoint y: 364, endPoint x: 734, endPoint y: 375, distance: 56.1
click at [734, 714] on div "Case Epic Id Surgeon Name Primary Service Surgery Name Surgery Date Scheduled I…" at bounding box center [675, 740] width 1299 height 51
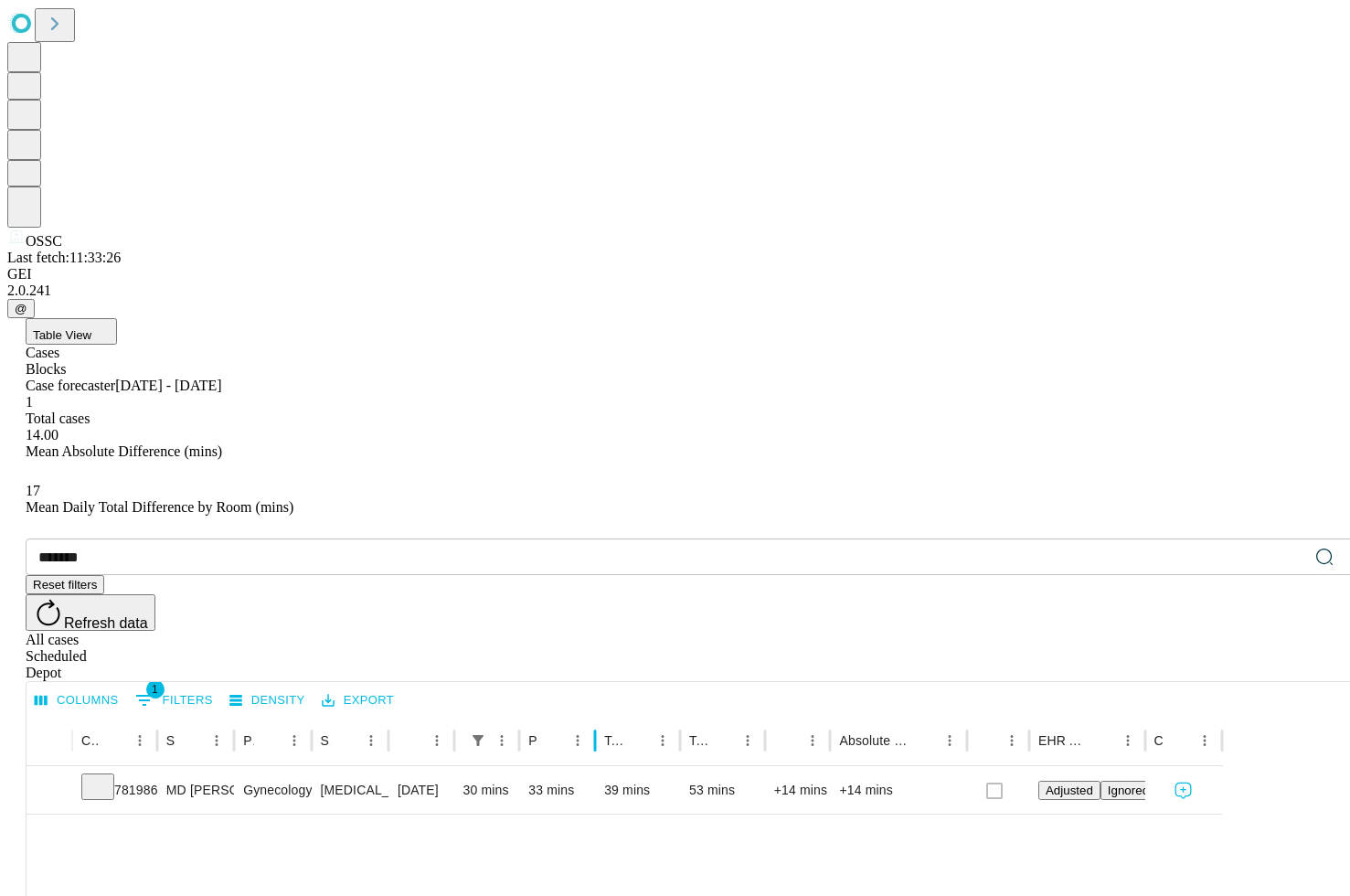
drag, startPoint x: 706, startPoint y: 369, endPoint x: 658, endPoint y: 377, distance: 48.7
click at [600, 714] on div at bounding box center [595, 740] width 9 height 51
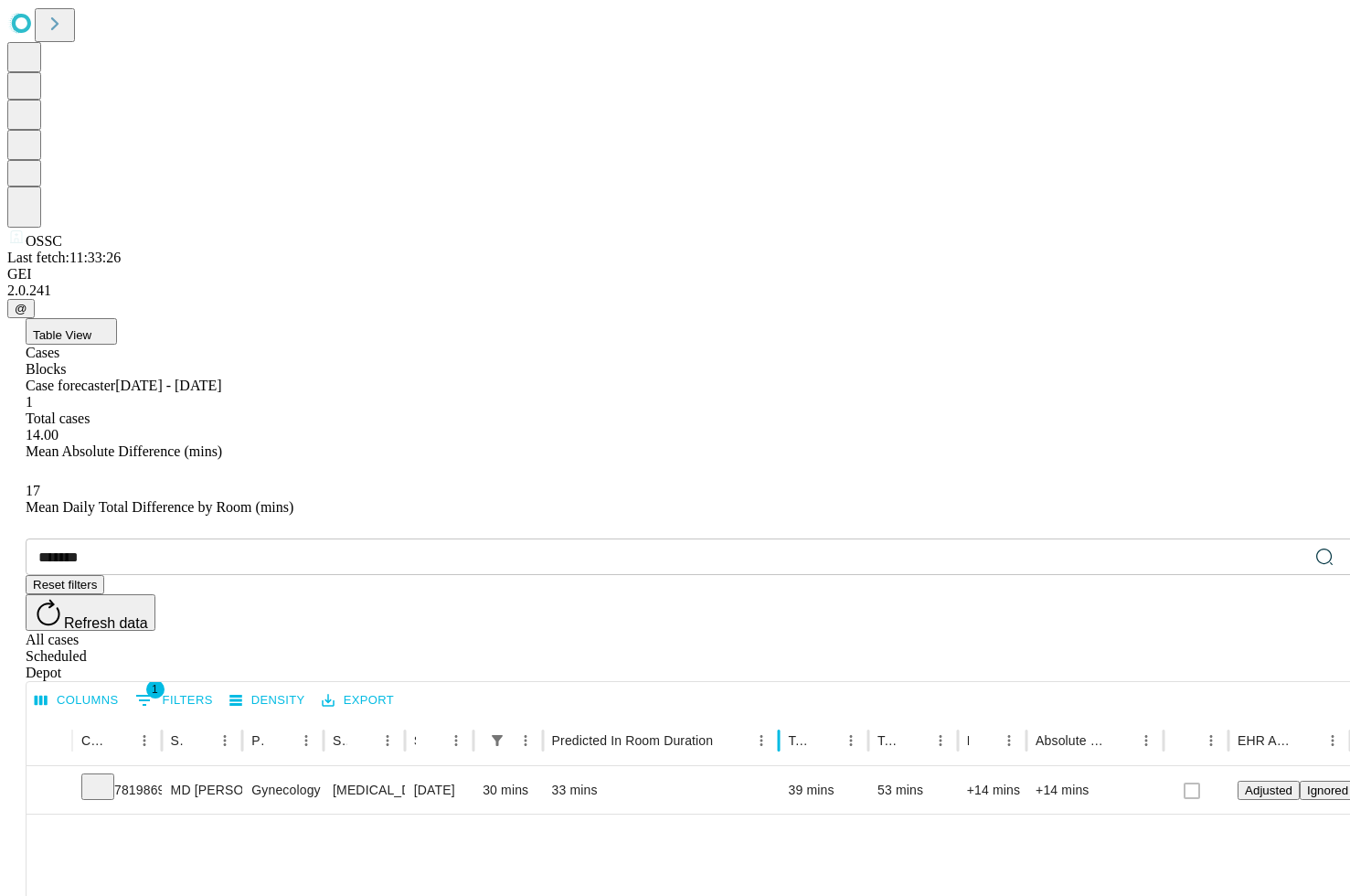
drag, startPoint x: 679, startPoint y: 368, endPoint x: 840, endPoint y: 387, distance: 162.1
click at [783, 714] on div at bounding box center [778, 740] width 9 height 51
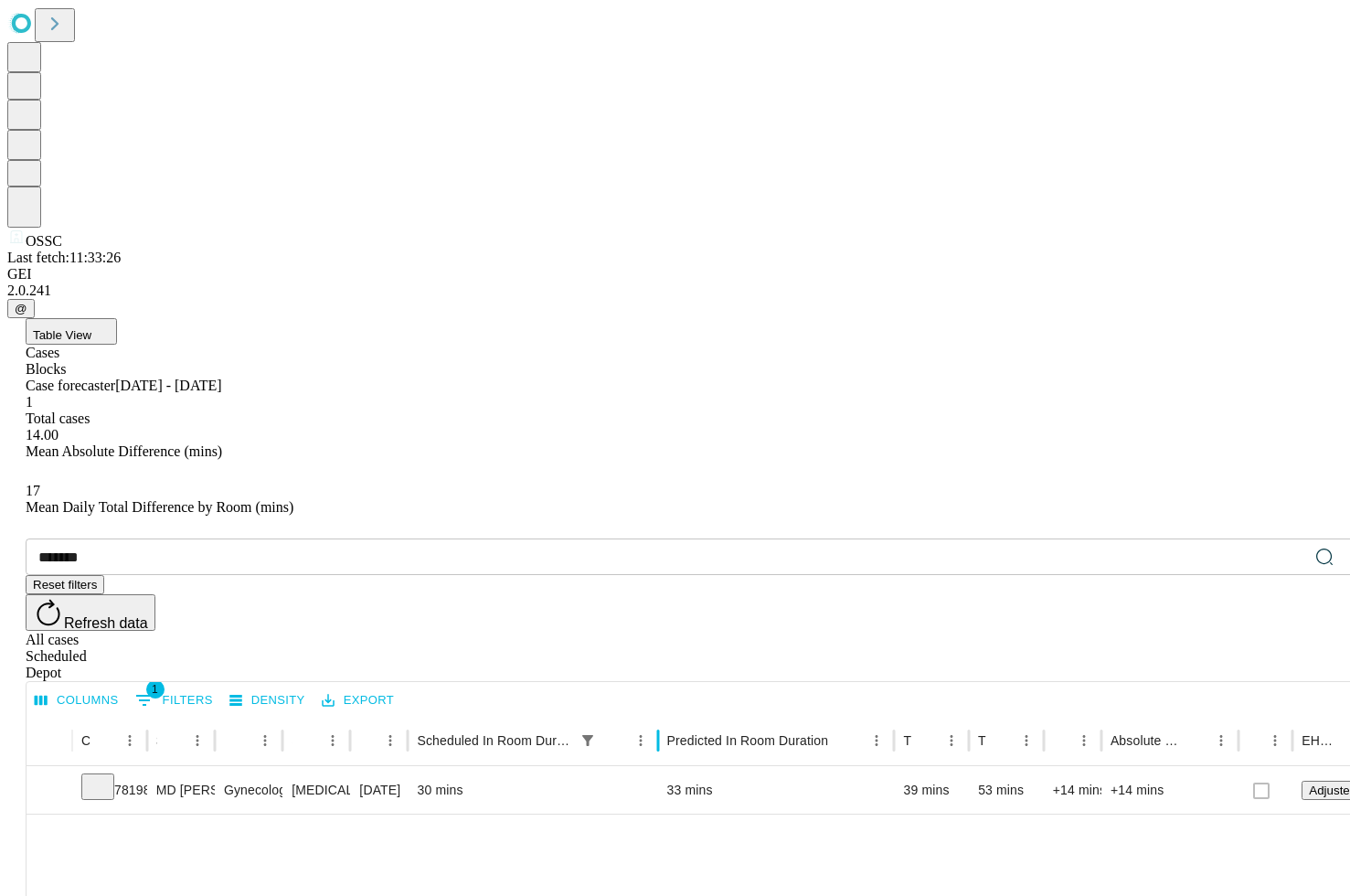
drag, startPoint x: 527, startPoint y: 367, endPoint x: 719, endPoint y: 400, distance: 194.8
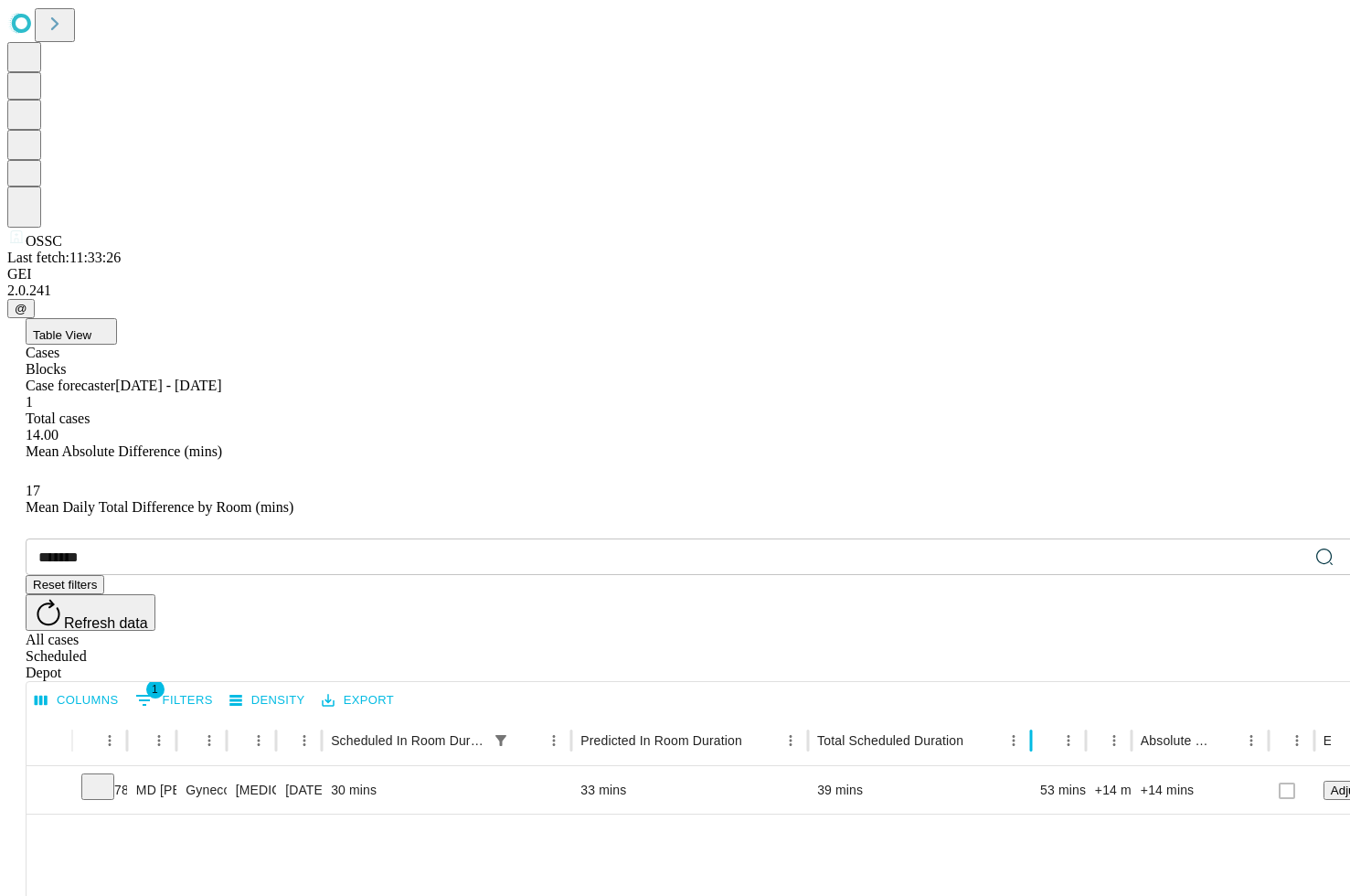
drag, startPoint x: 920, startPoint y: 365, endPoint x: 1089, endPoint y: 389, distance: 170.7
click at [1036, 714] on div at bounding box center [1030, 740] width 9 height 51
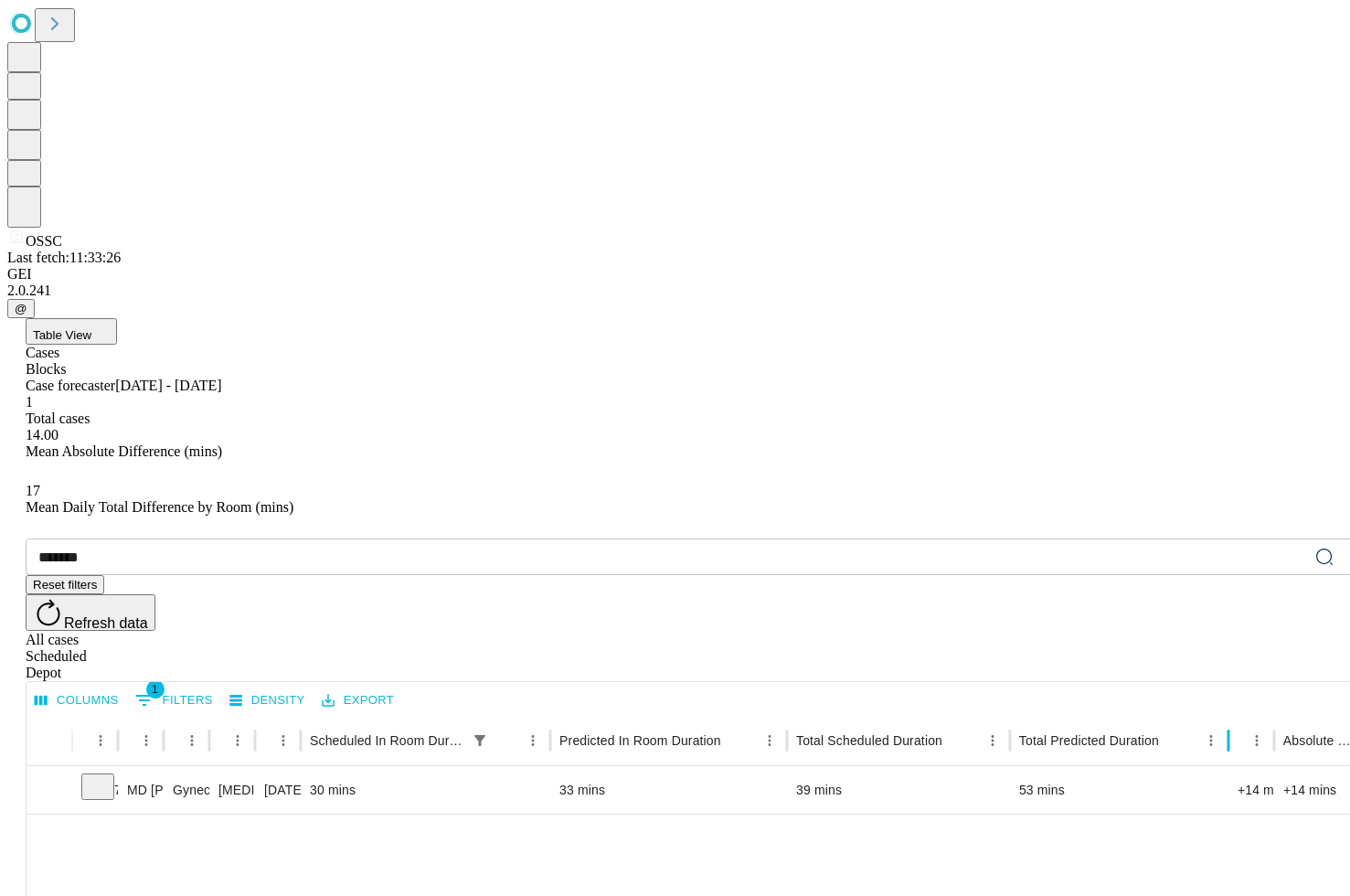
drag, startPoint x: 1114, startPoint y: 365, endPoint x: 1287, endPoint y: 397, distance: 175.9
click at [183, 539] on input "*******" at bounding box center [667, 557] width 1282 height 37
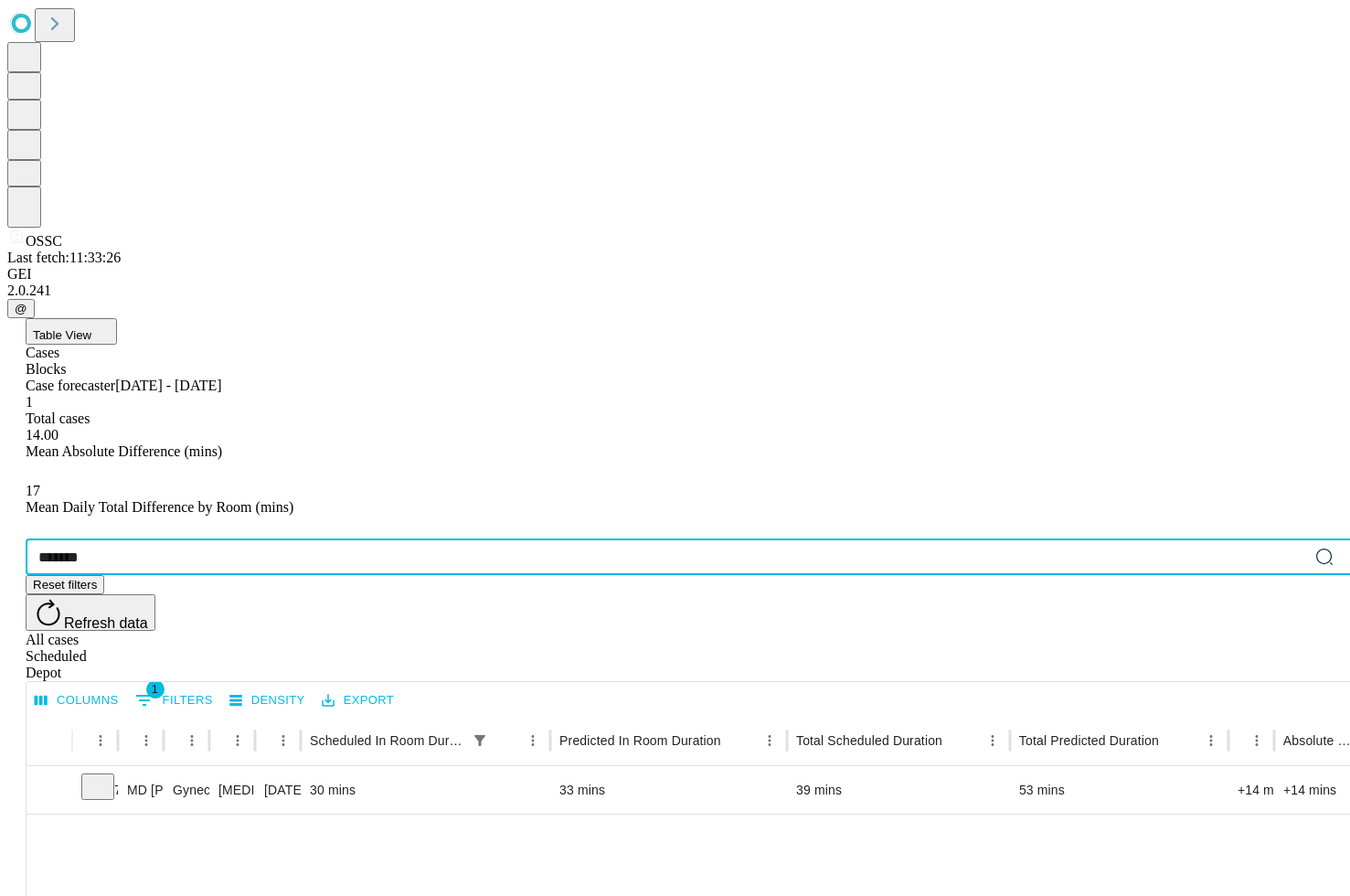
click at [183, 539] on input "*******" at bounding box center [667, 557] width 1282 height 37
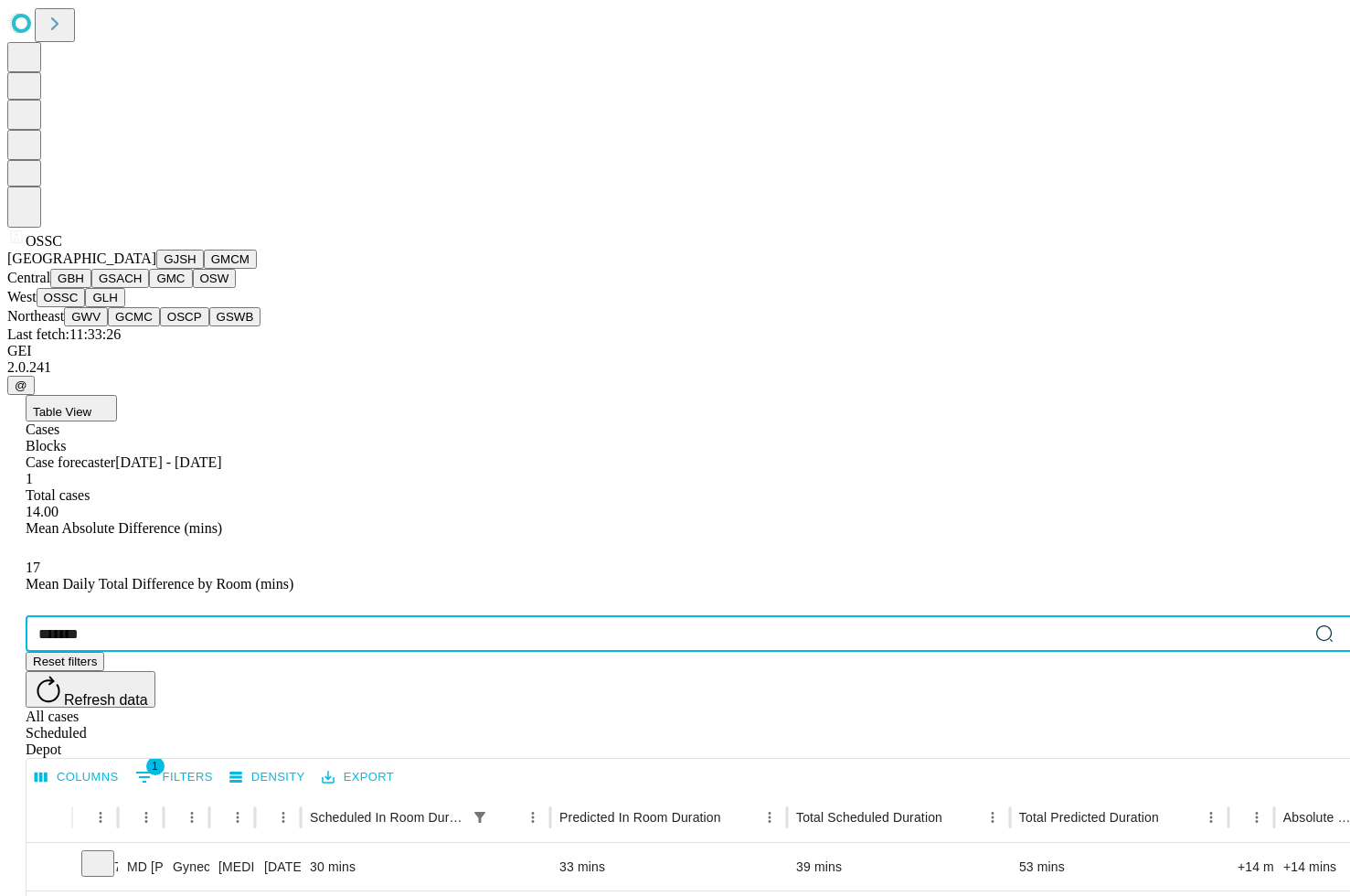
scroll to position [319, 0]
click at [125, 307] on button "GLH" at bounding box center [104, 297] width 40 height 19
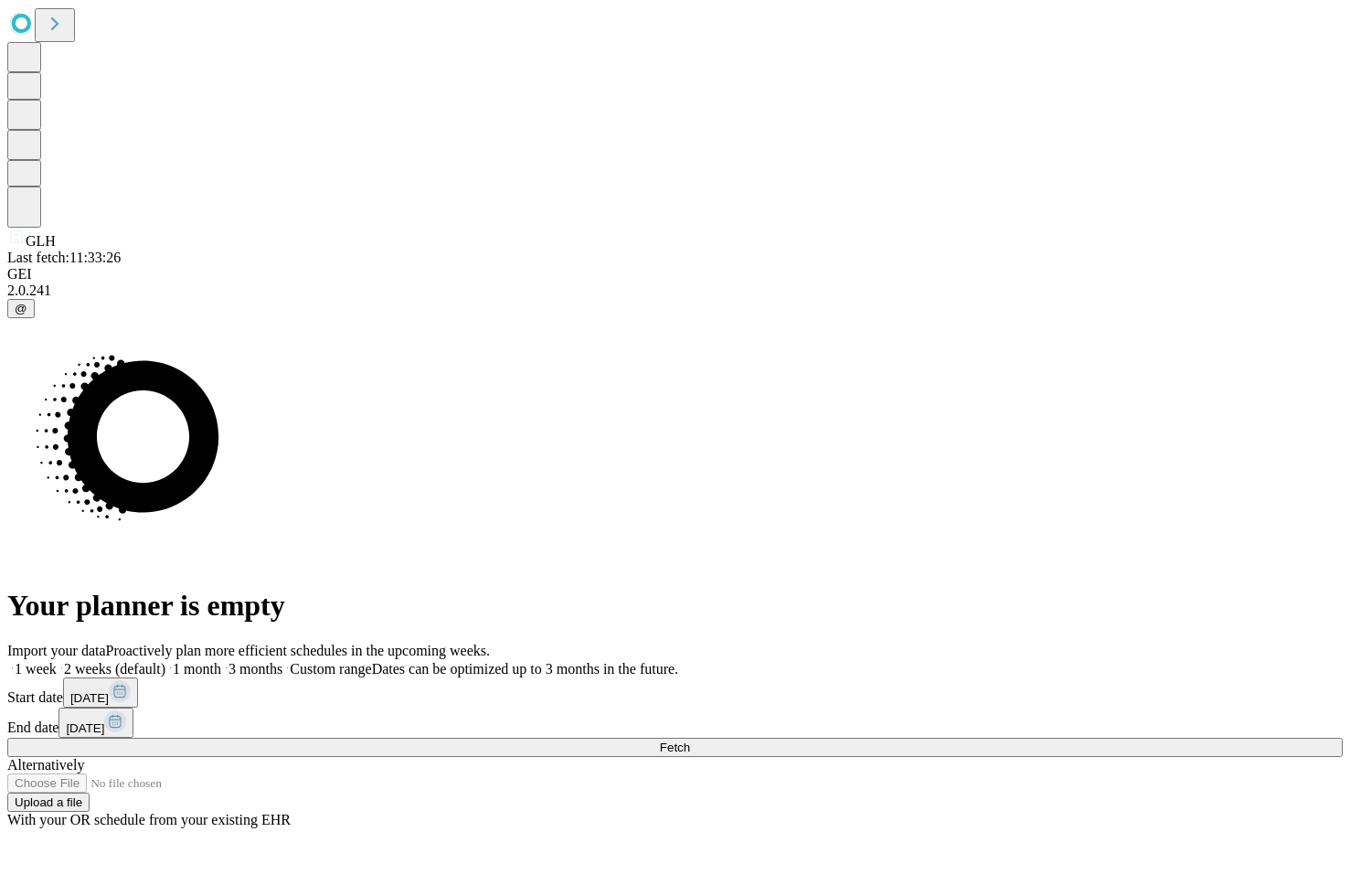
click at [283, 660] on span "3 months" at bounding box center [256, 668] width 54 height 15
click at [690, 741] on span "Fetch" at bounding box center [675, 747] width 30 height 14
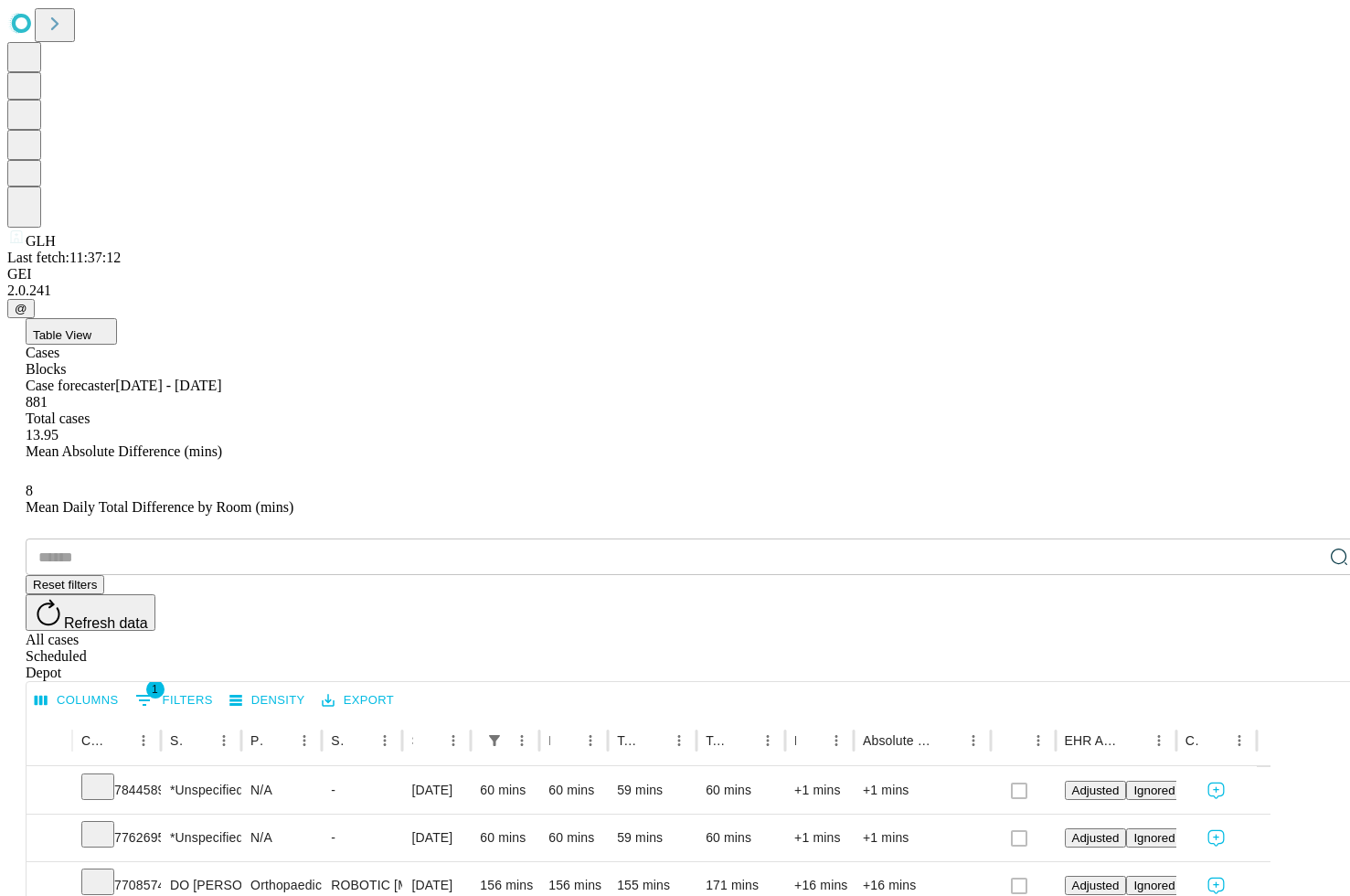
click at [1108, 664] on div "Depot" at bounding box center [693, 672] width 1336 height 16
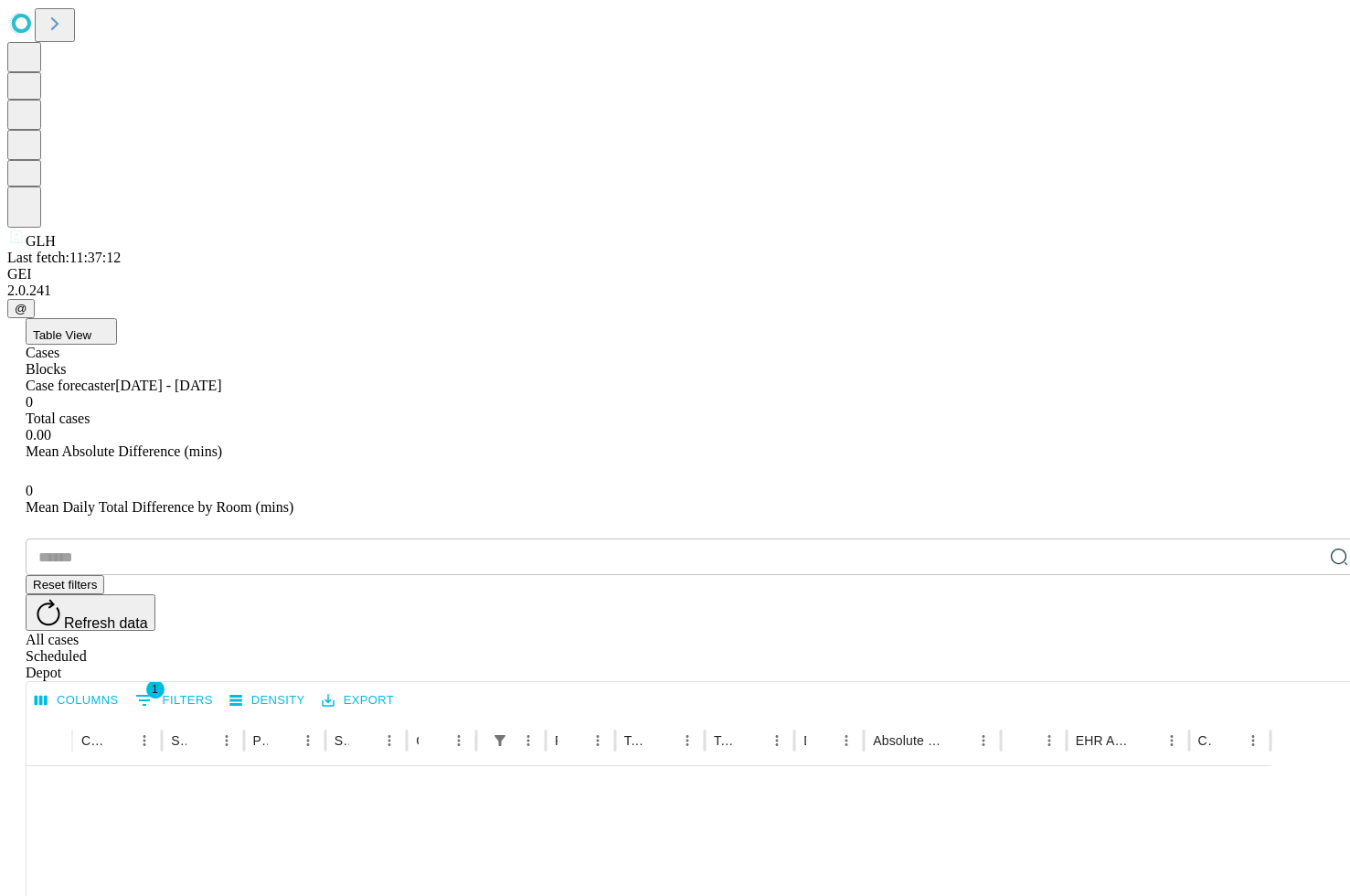
click at [1108, 648] on div "Scheduled" at bounding box center [693, 656] width 1336 height 16
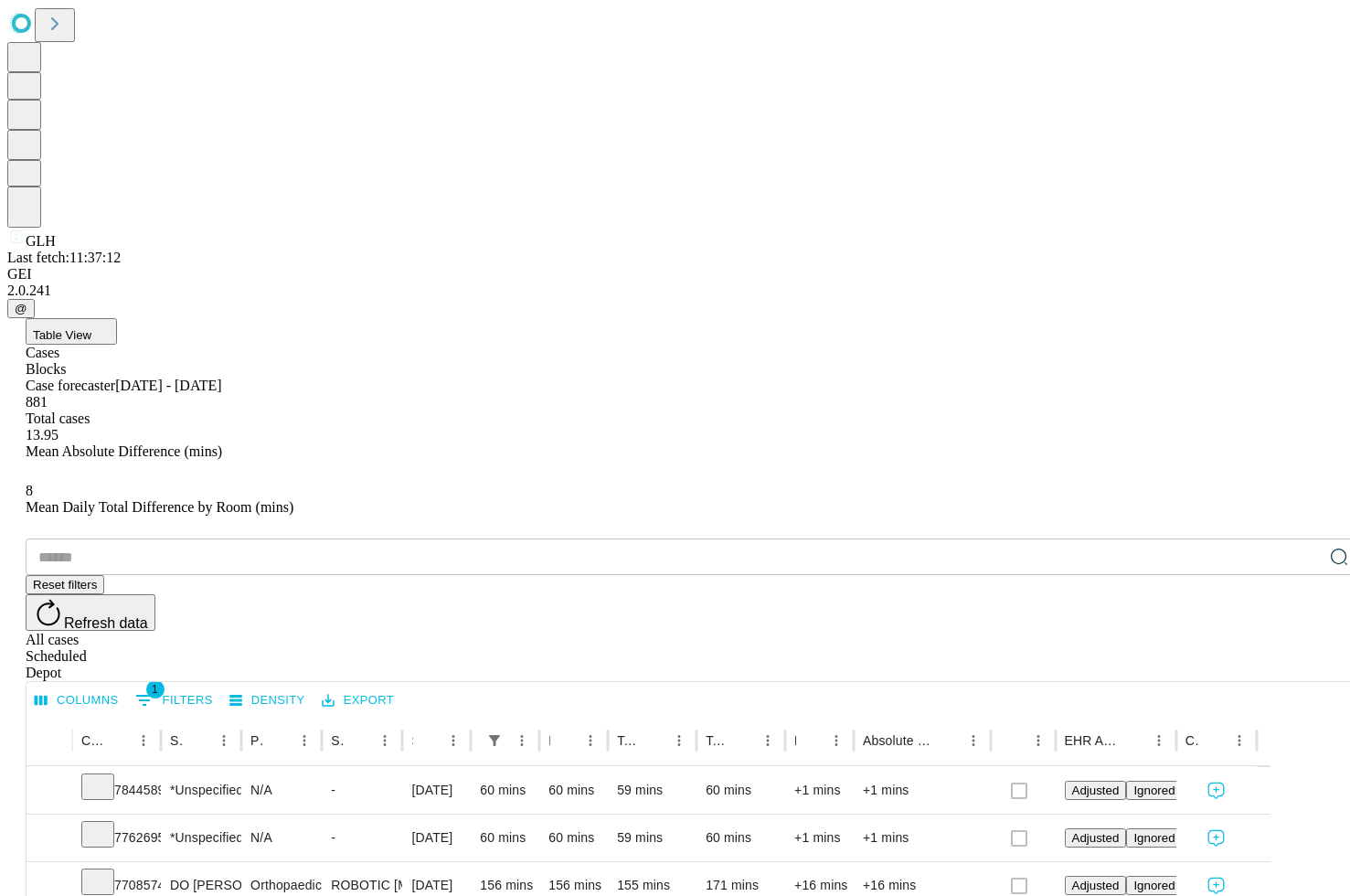
click at [185, 539] on input "text" at bounding box center [674, 557] width 1297 height 37
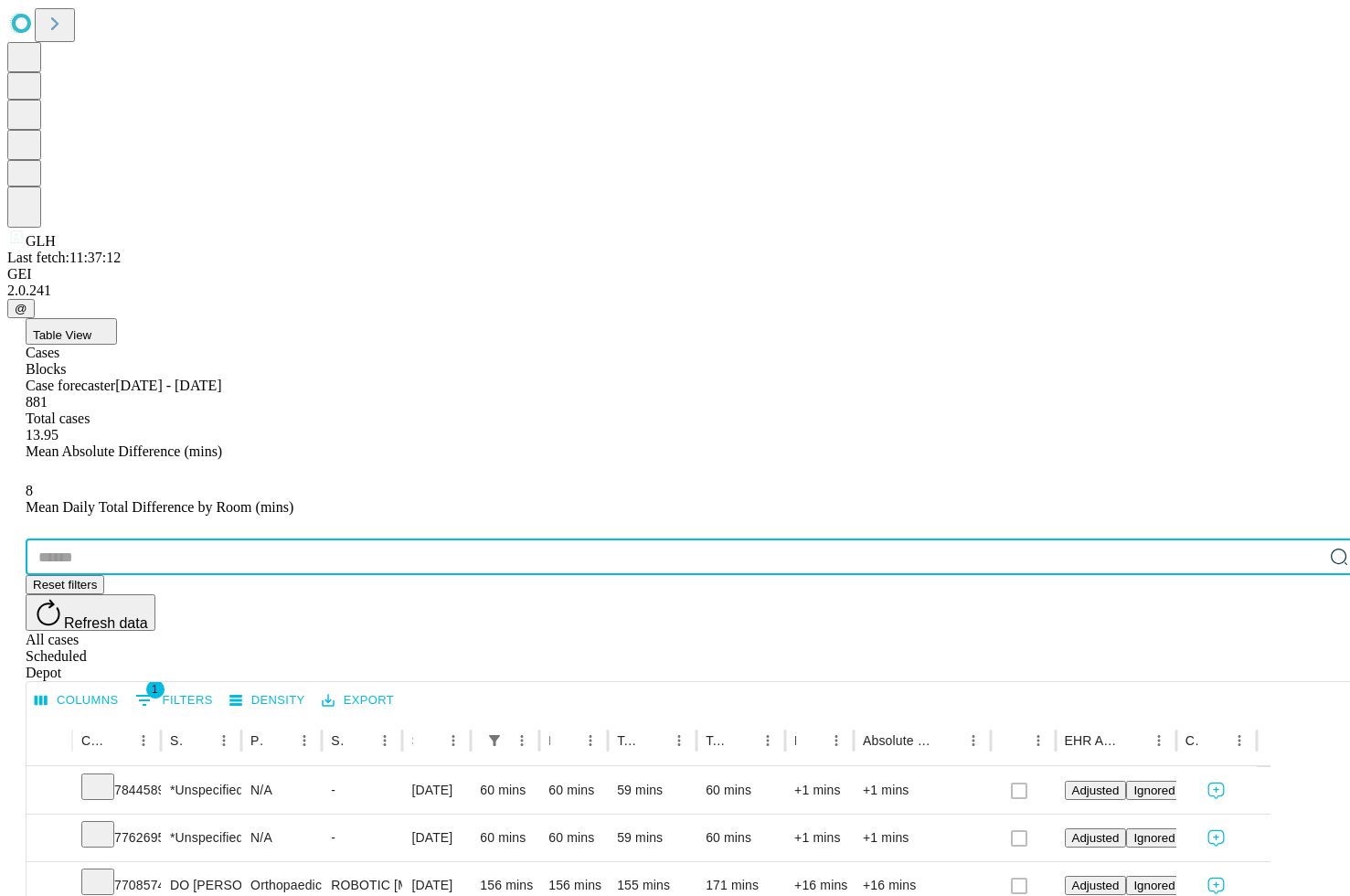
paste input "*******"
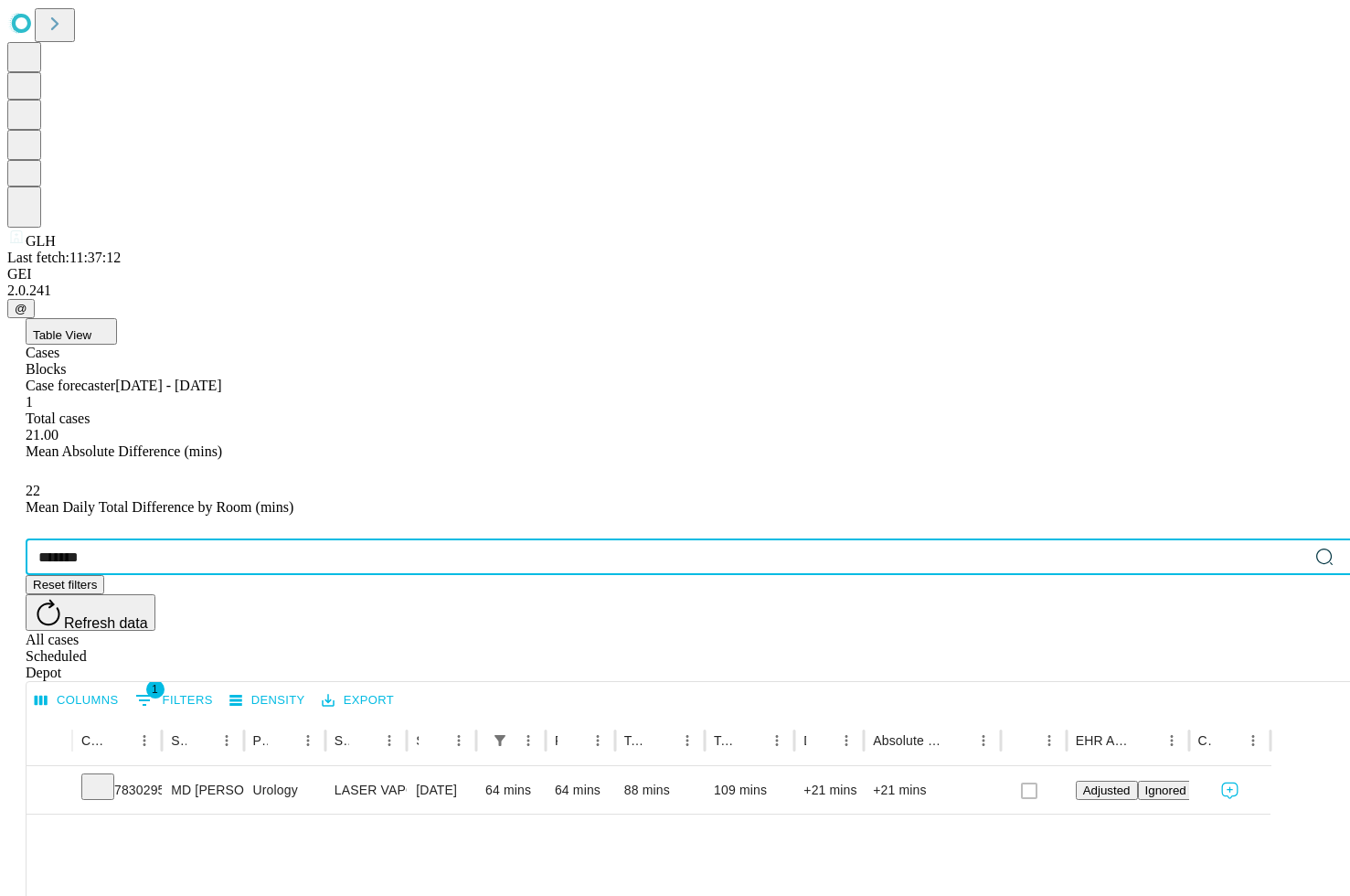
type input "*******"
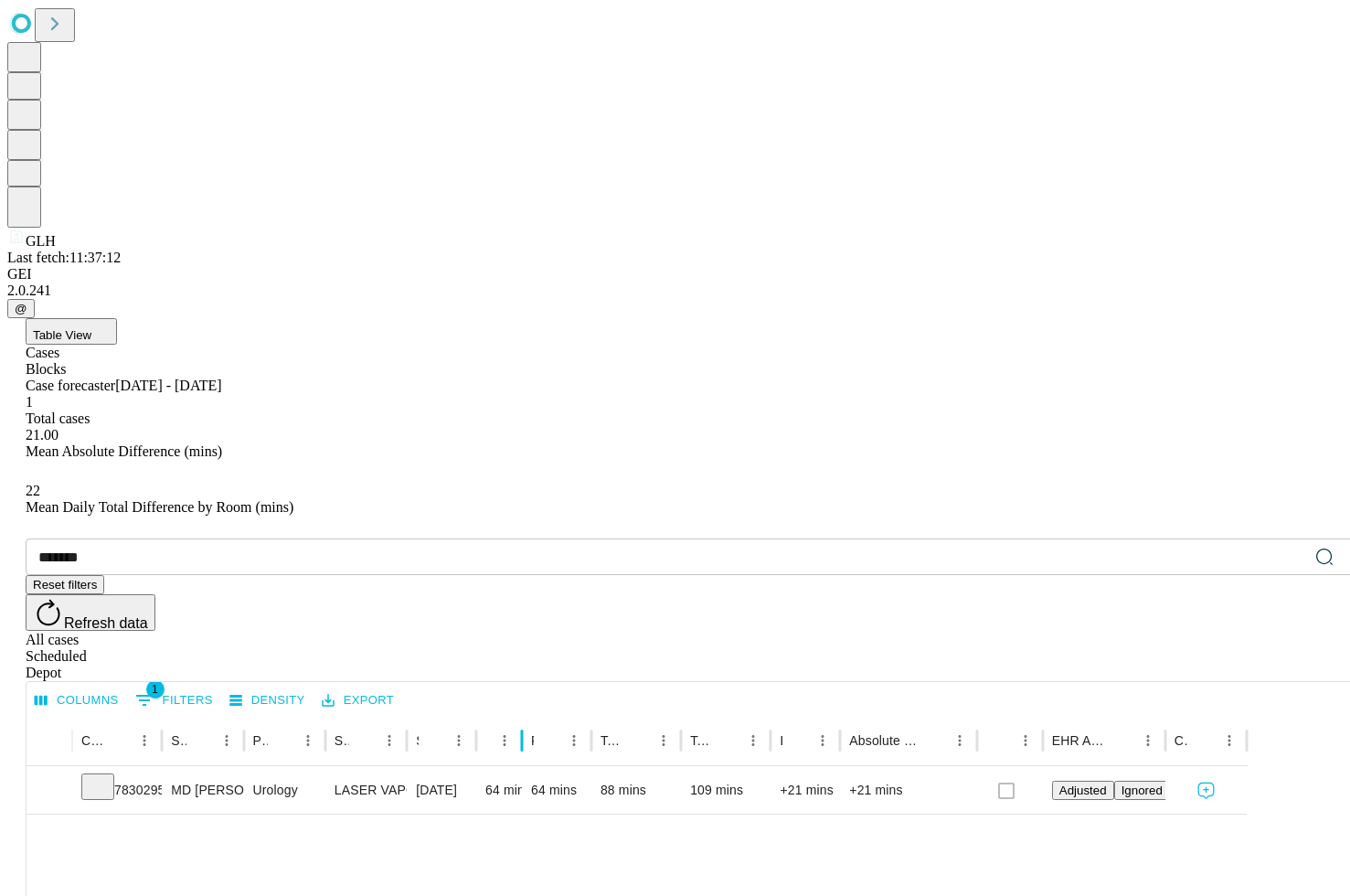
drag, startPoint x: 605, startPoint y: 363, endPoint x: 429, endPoint y: 377, distance: 176.6
click at [429, 714] on div "Case Epic Id Surgeon Name Primary Service Surgery Name Surgery Date Scheduled I…" at bounding box center [636, 740] width 1221 height 51
drag, startPoint x: 547, startPoint y: 370, endPoint x: 418, endPoint y: 402, distance: 132.9
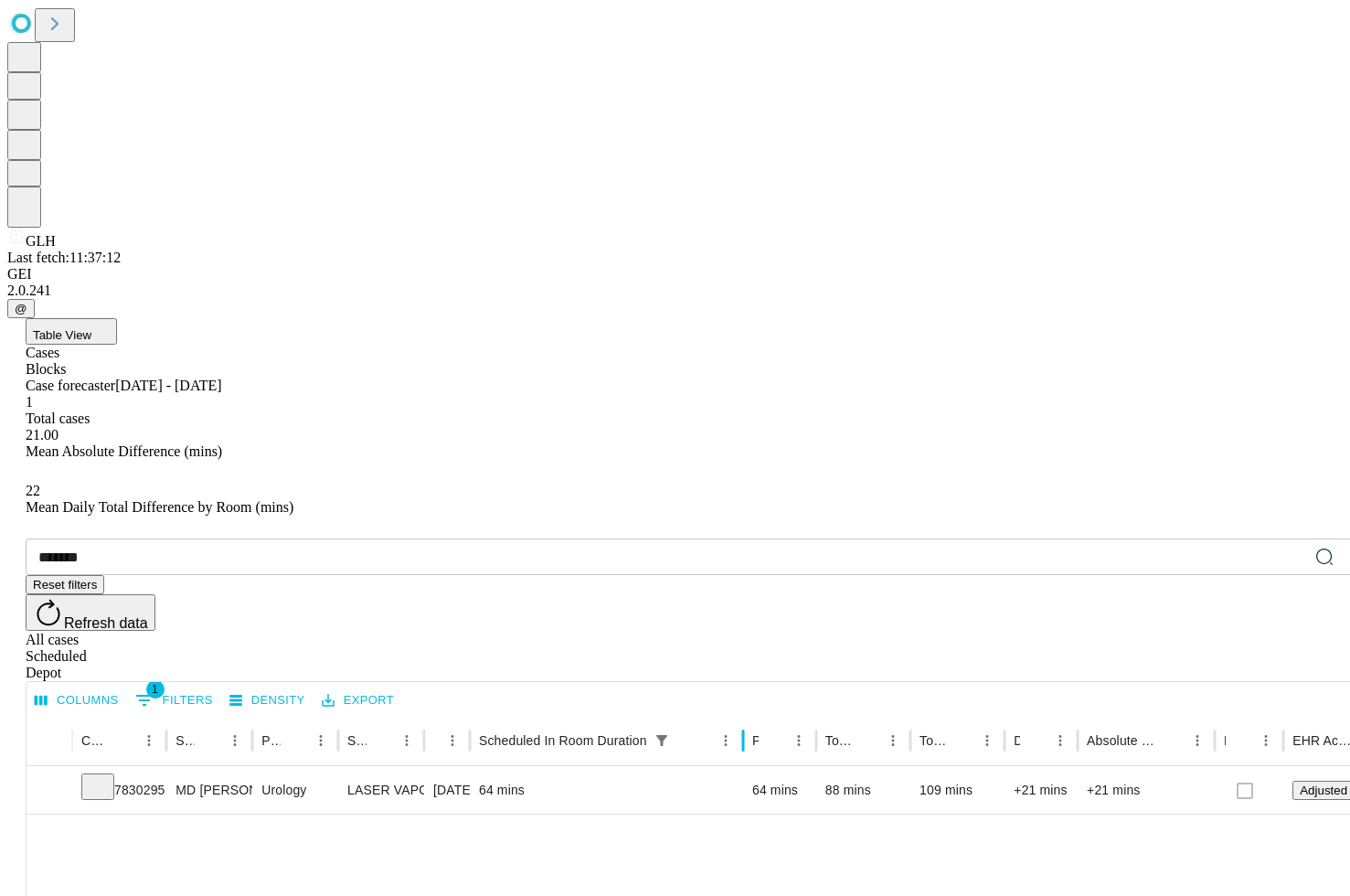
drag, startPoint x: 577, startPoint y: 369, endPoint x: 804, endPoint y: 384, distance: 227.5
click at [747, 714] on div at bounding box center [743, 740] width 9 height 51
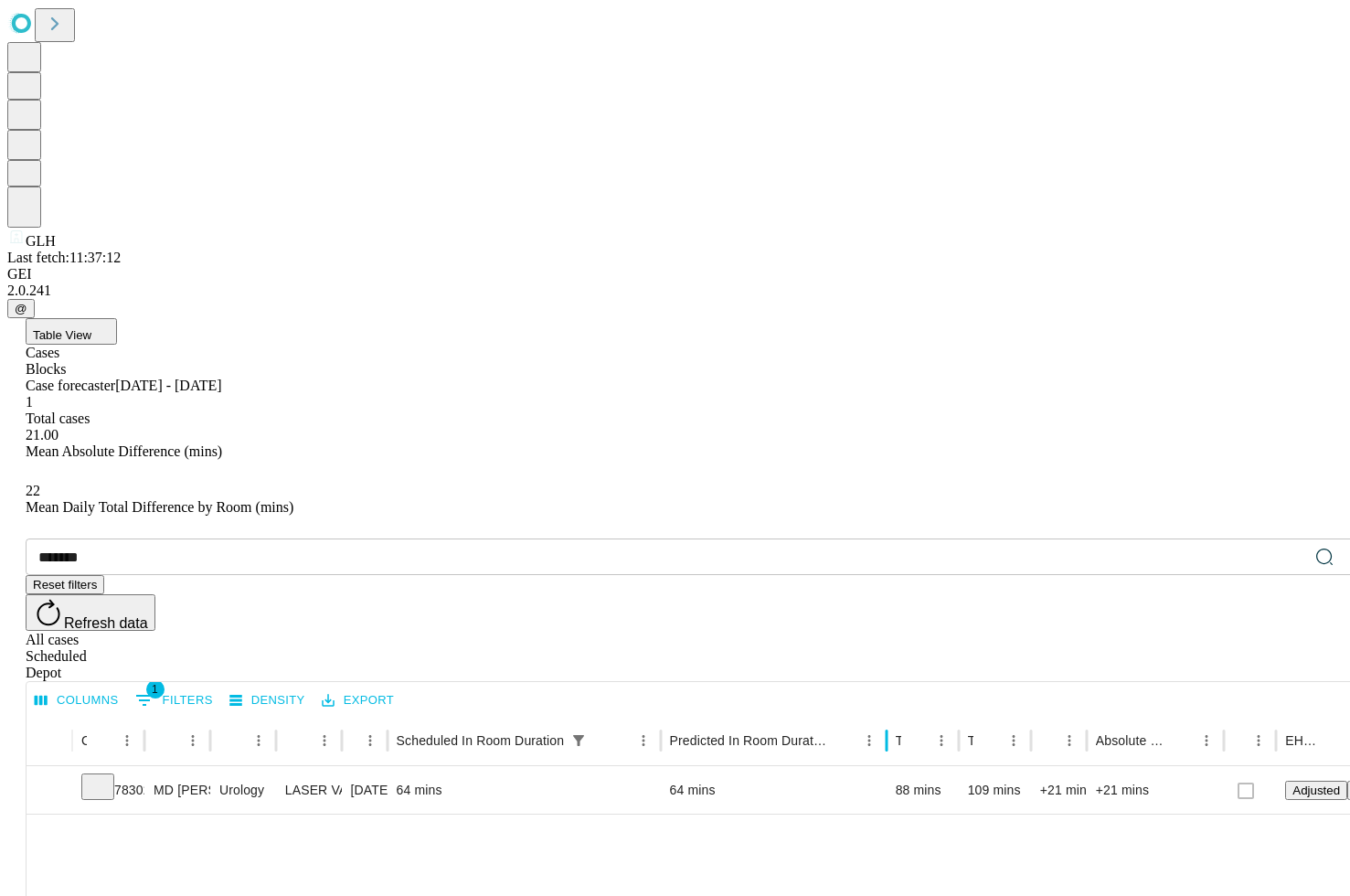
drag, startPoint x: 773, startPoint y: 368, endPoint x: 943, endPoint y: 405, distance: 174.0
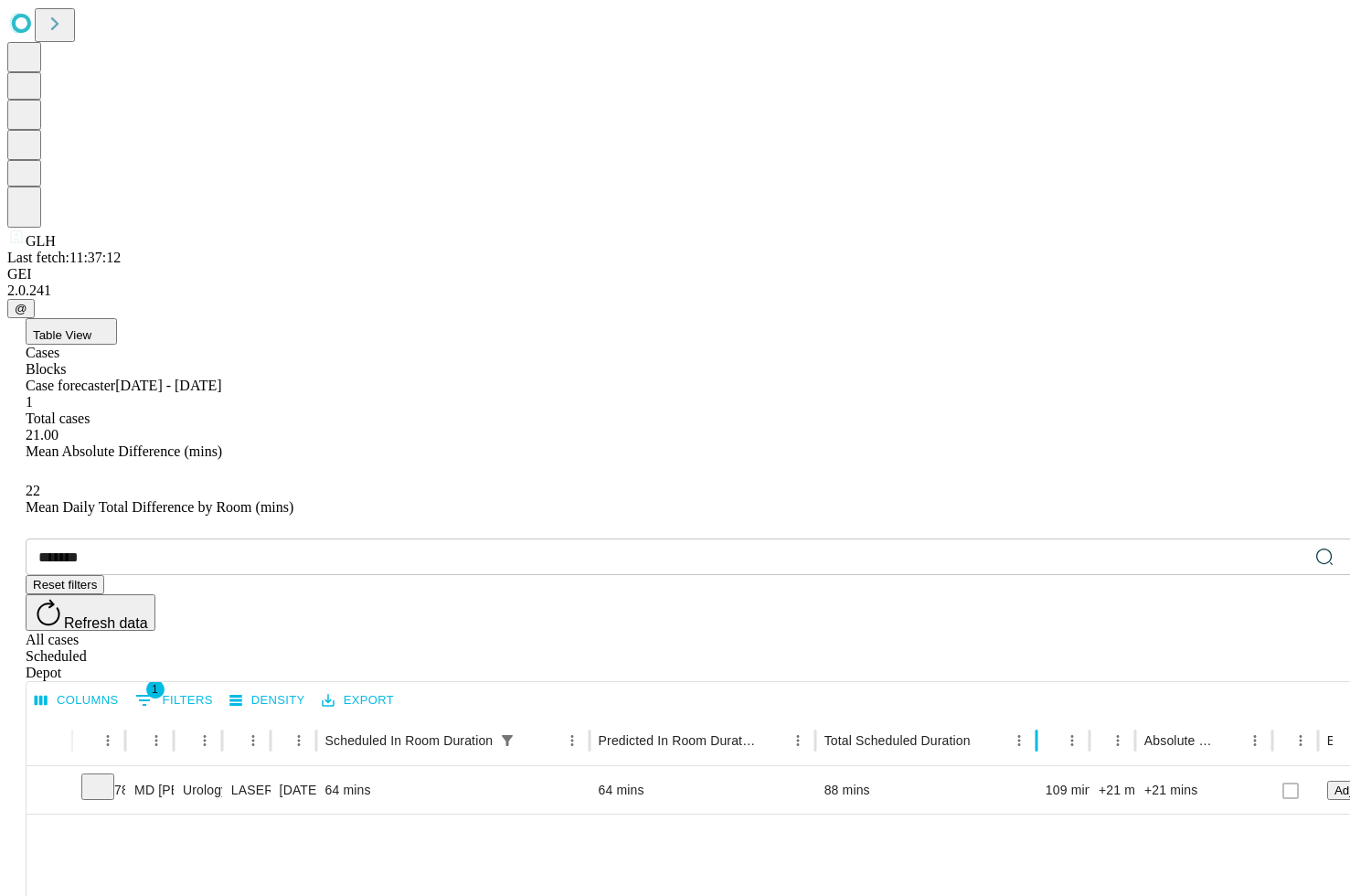
drag, startPoint x: 929, startPoint y: 365, endPoint x: 1095, endPoint y: 373, distance: 166.2
click at [1041, 714] on div at bounding box center [1036, 740] width 9 height 51
drag, startPoint x: 1129, startPoint y: 366, endPoint x: 1270, endPoint y: 383, distance: 142.0
click at [1108, 714] on div at bounding box center [1207, 740] width 9 height 51
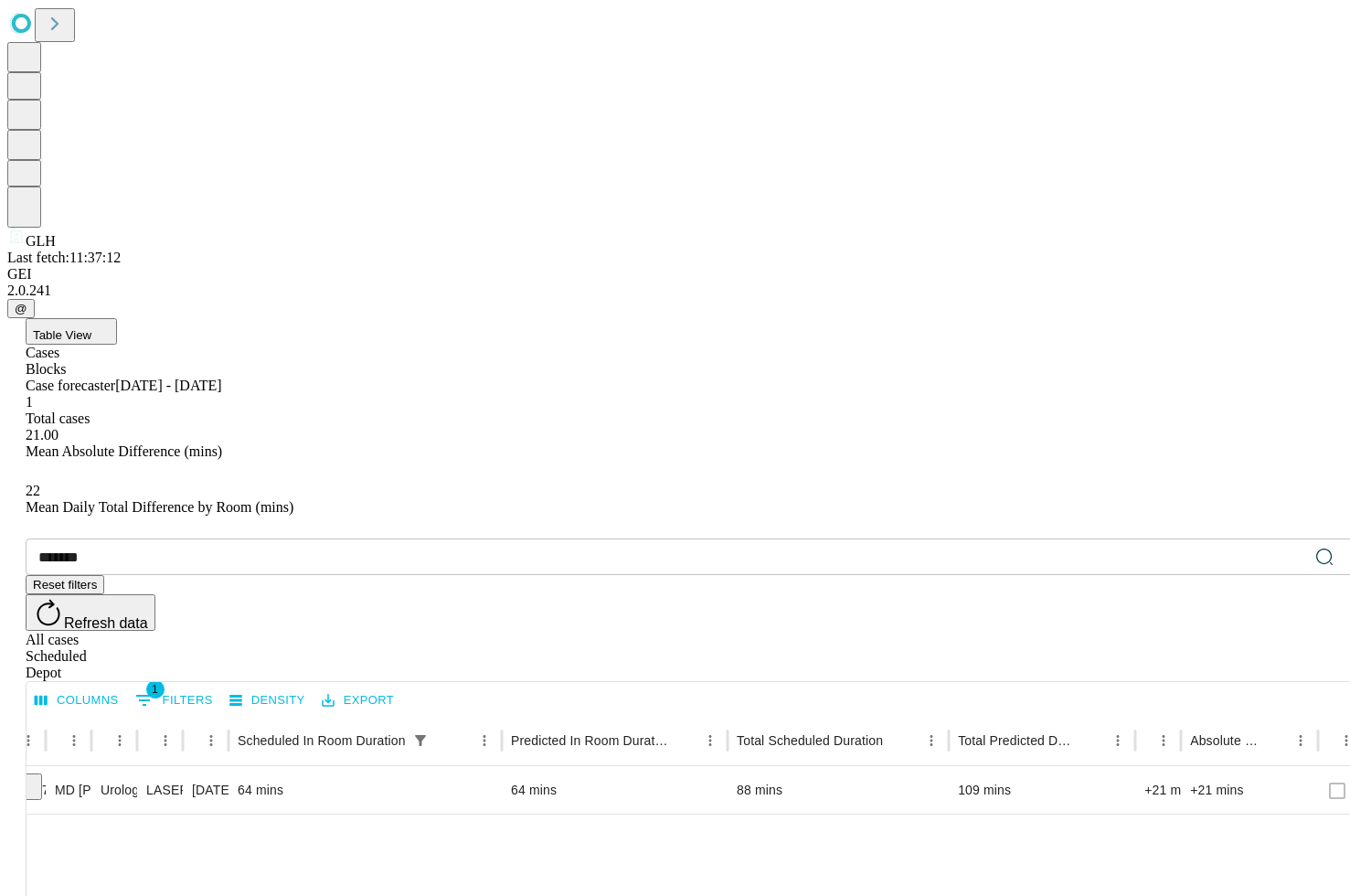
click at [190, 539] on input "*******" at bounding box center [667, 557] width 1282 height 37
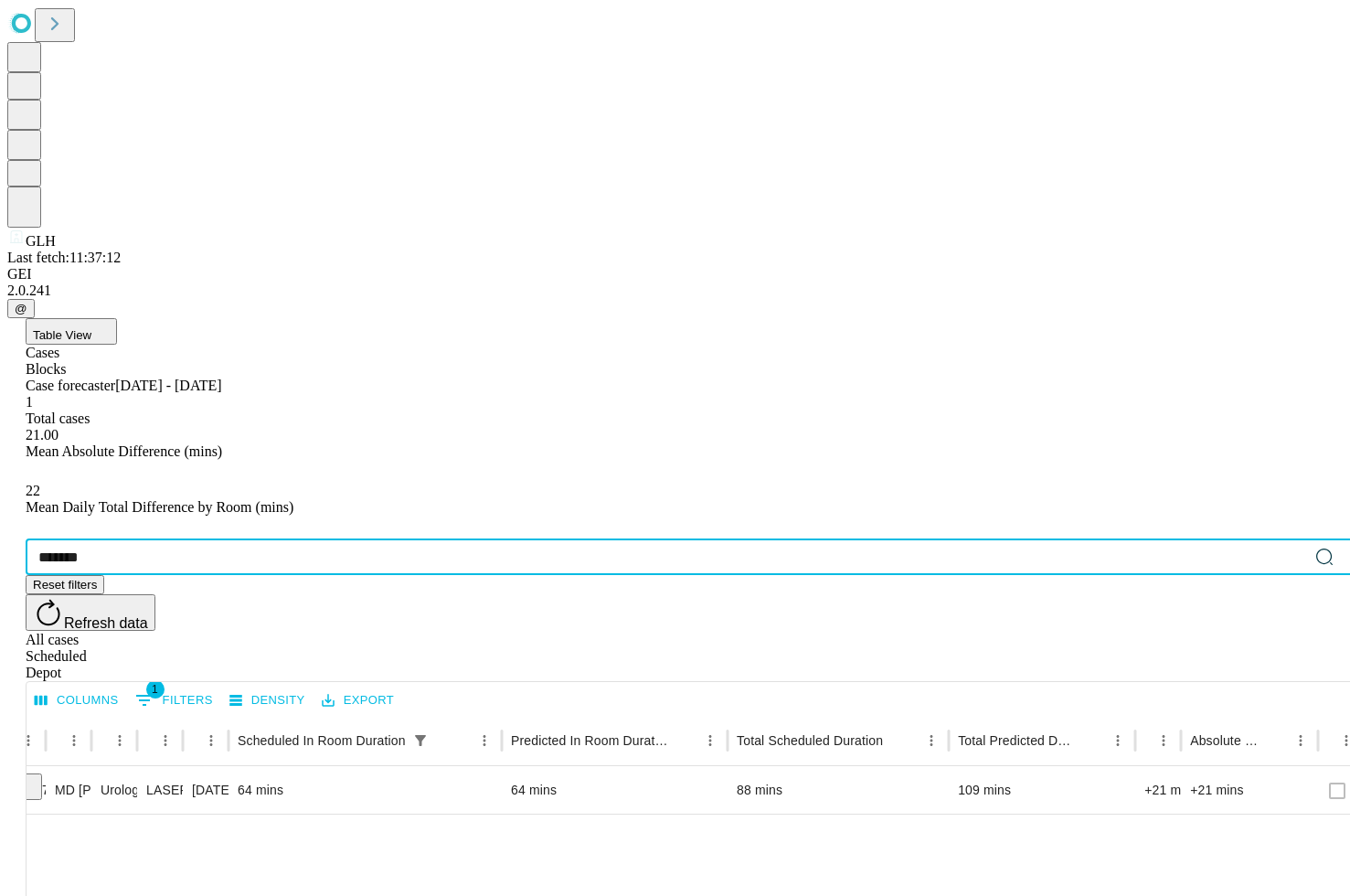
click at [695, 318] on div "Table View Cases Blocks Case forecaster [DATE] - [DATE] 1 Total cases 21.00 Mea…" at bounding box center [693, 778] width 1372 height 921
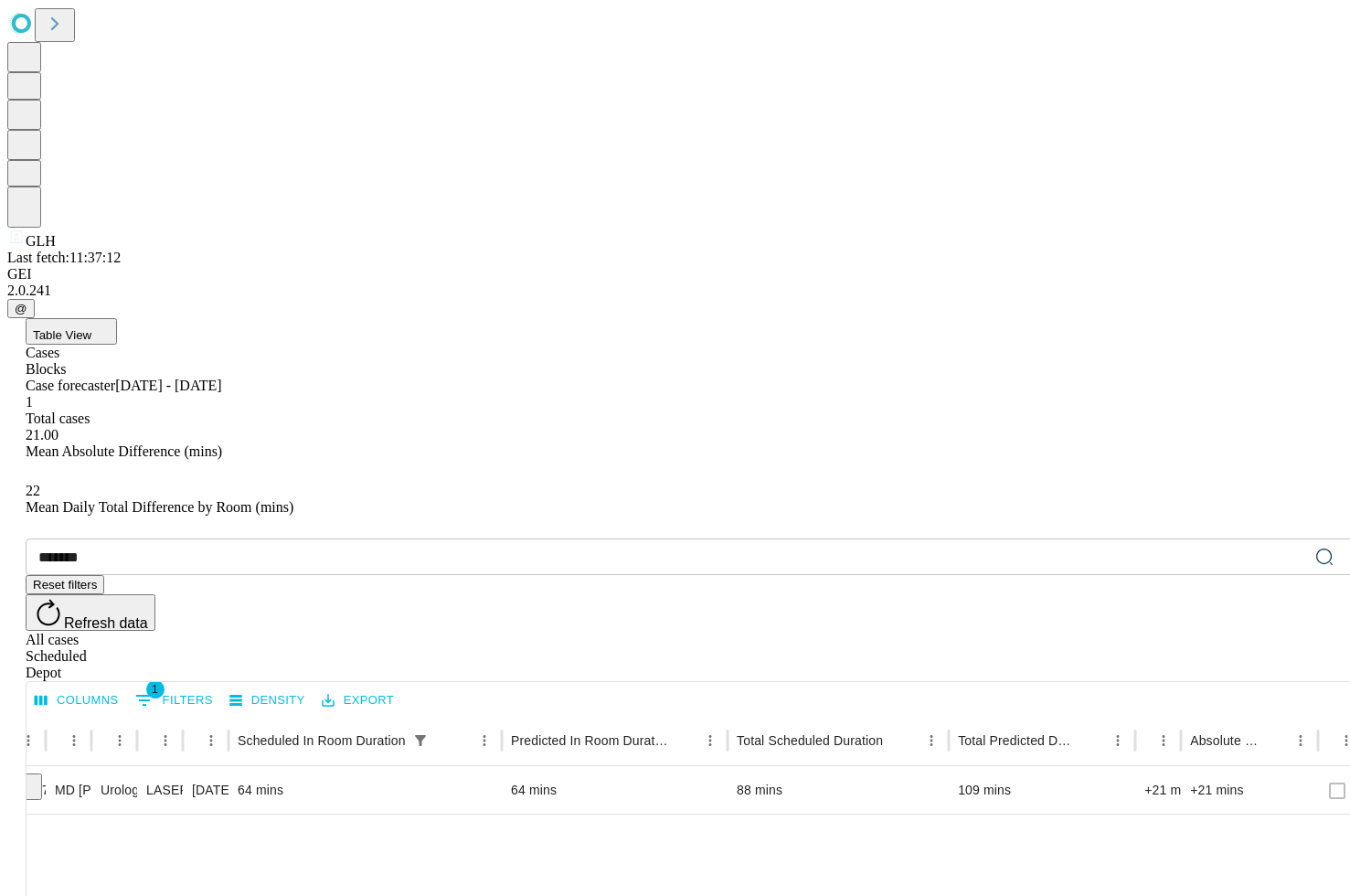
click at [104, 575] on button "Reset filters" at bounding box center [65, 585] width 78 height 19
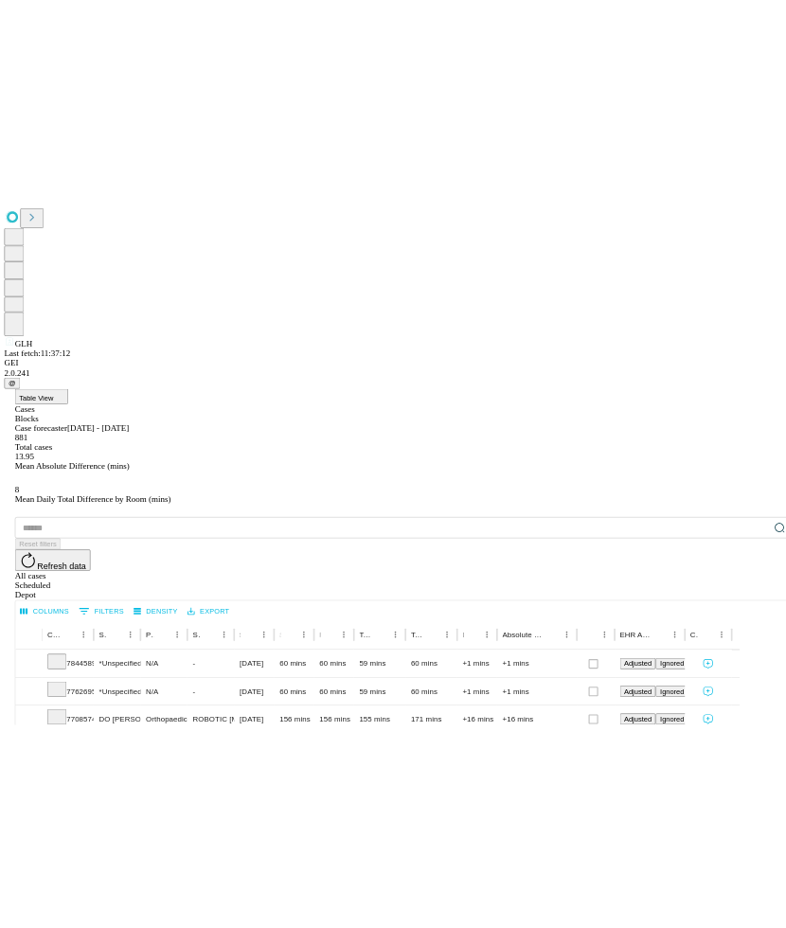
scroll to position [0, 8]
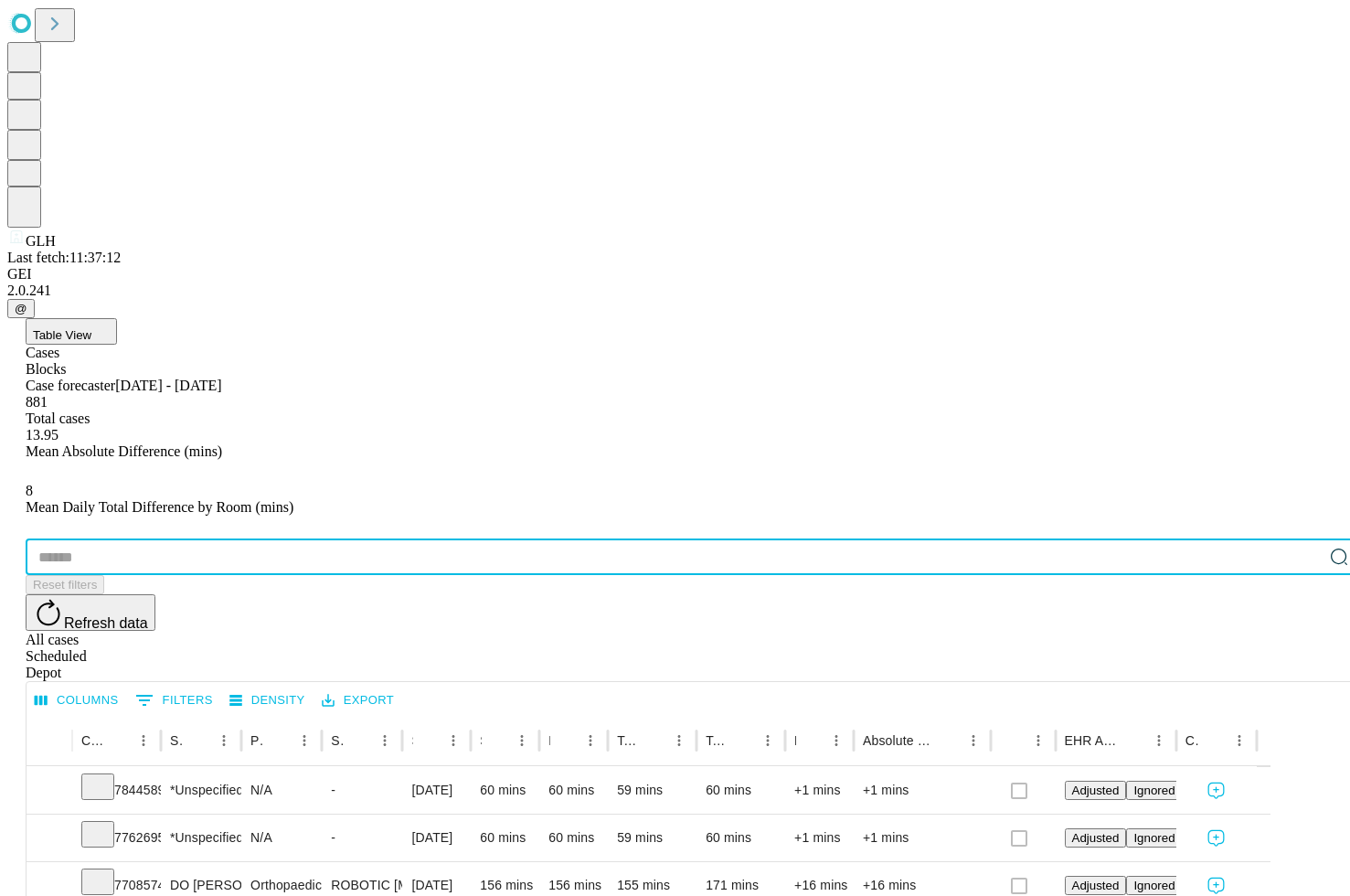
click at [157, 539] on input "text" at bounding box center [674, 557] width 1297 height 37
paste input "*******"
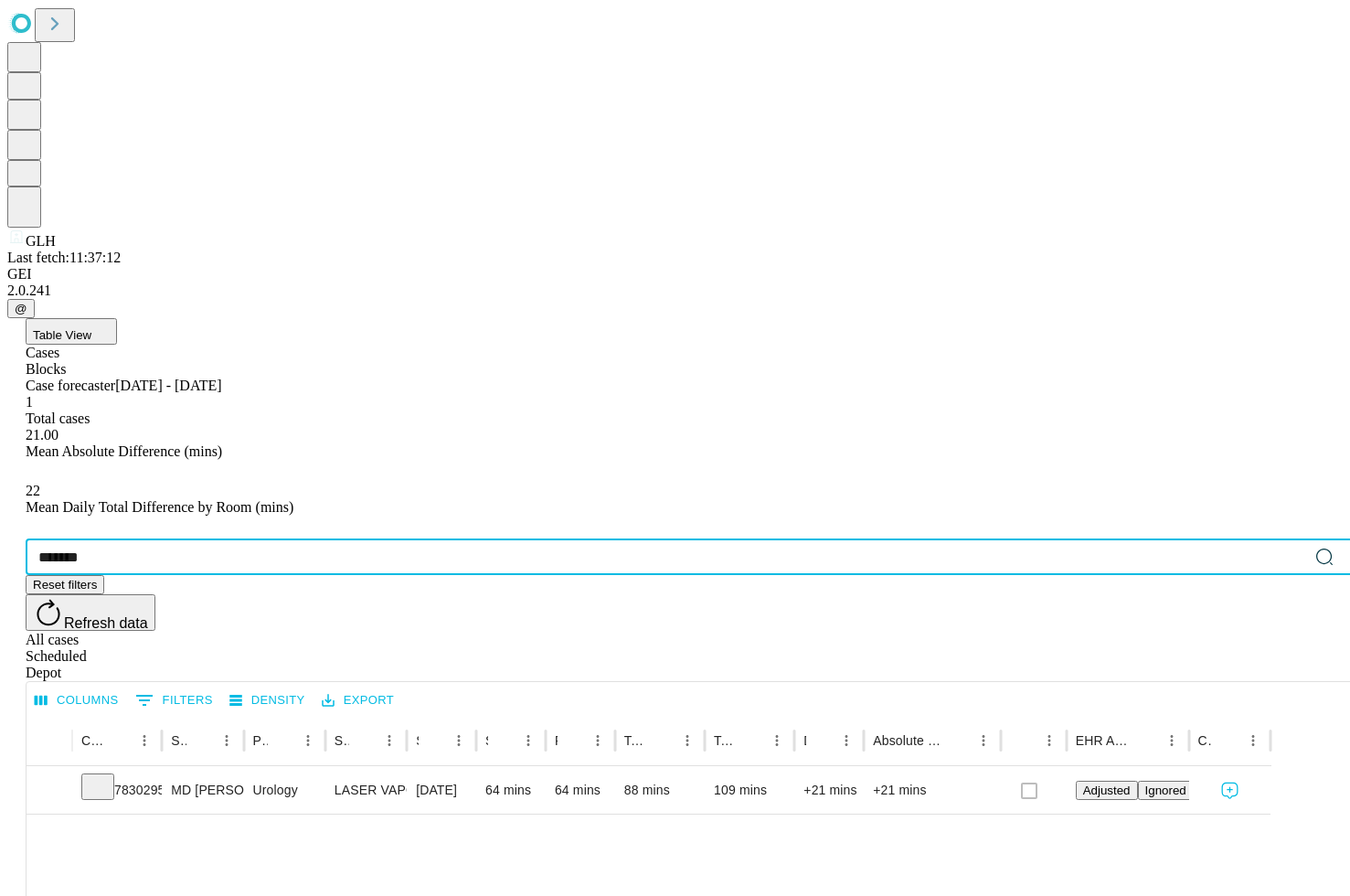
type input "*******"
